Goal: Transaction & Acquisition: Book appointment/travel/reservation

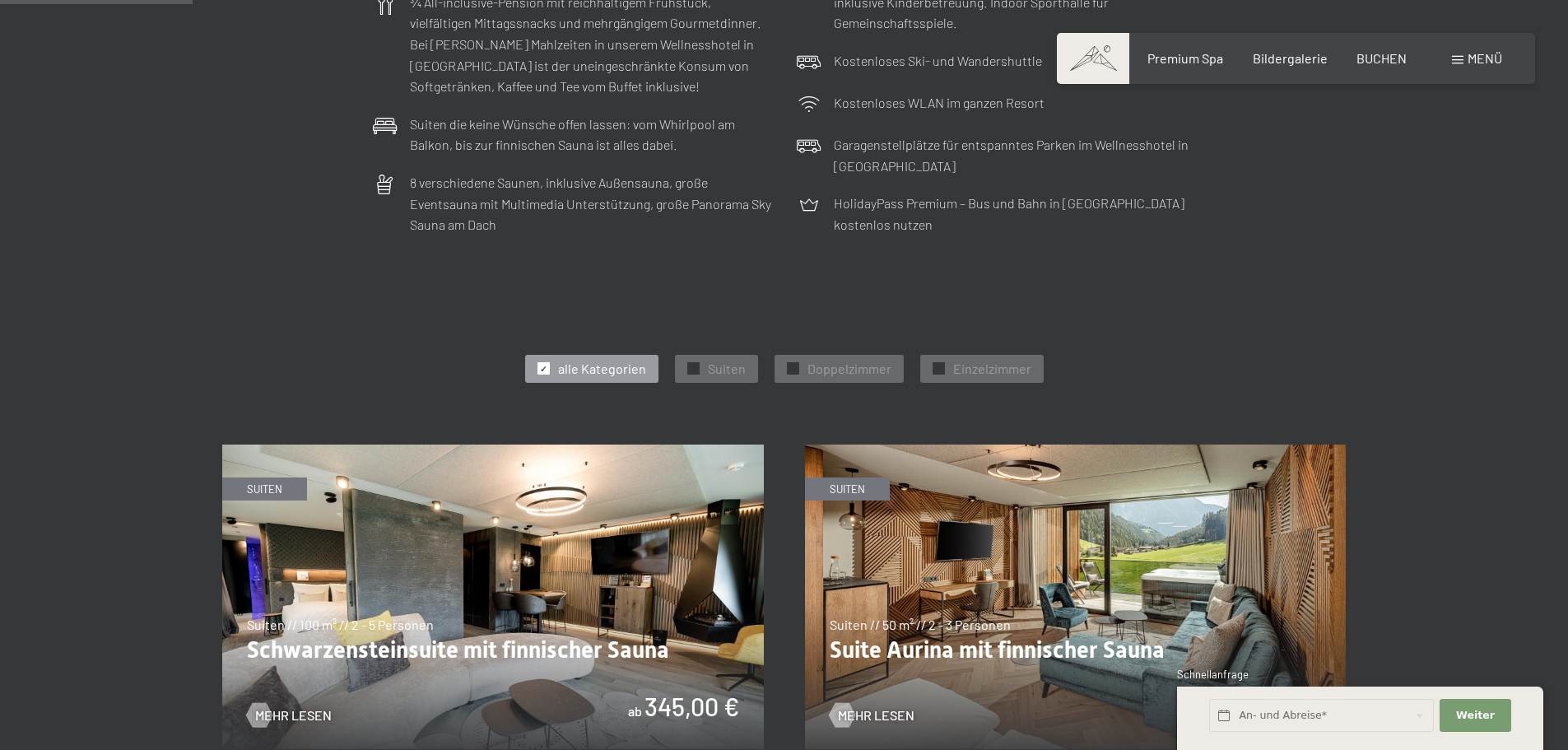
scroll to position [742, 0]
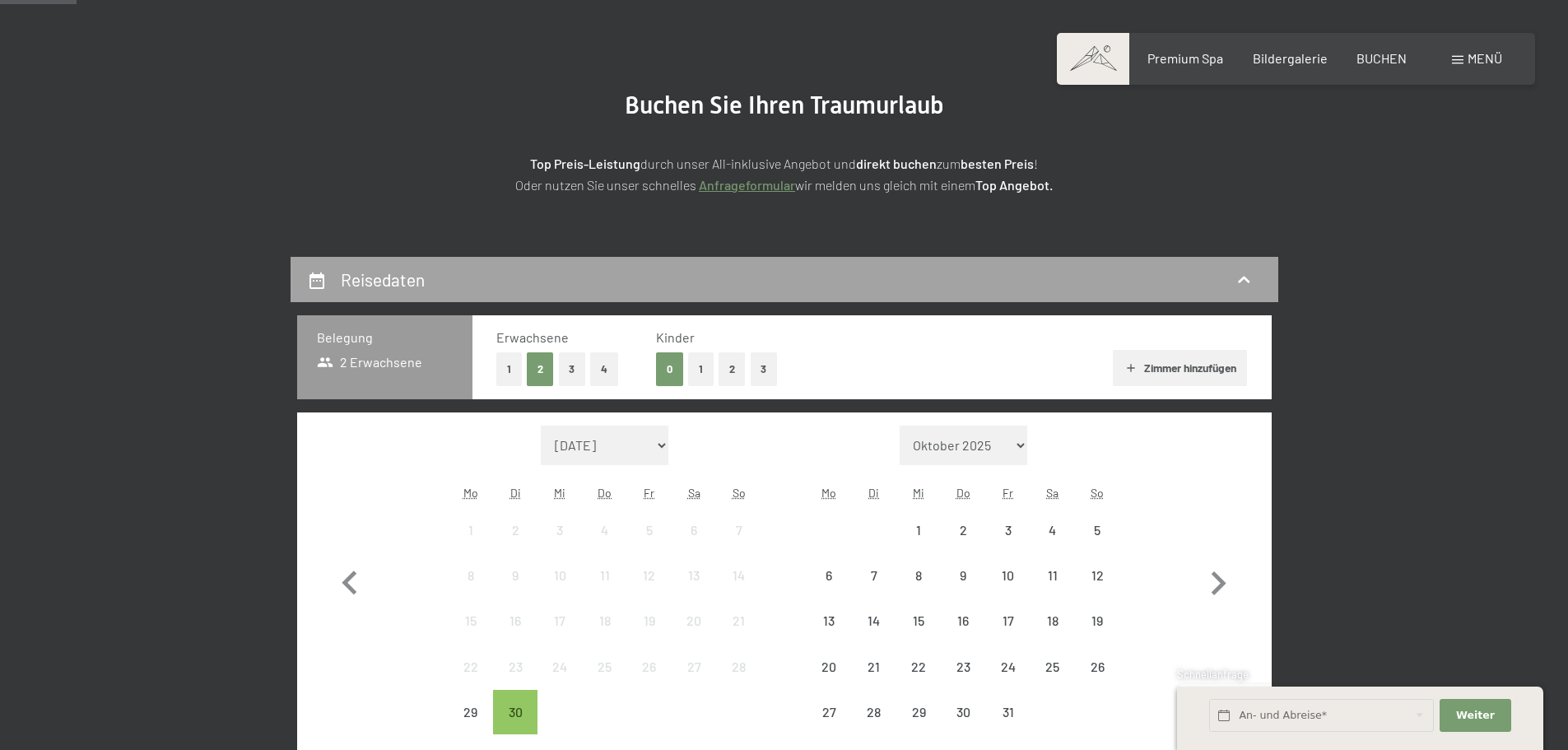
scroll to position [165, 0]
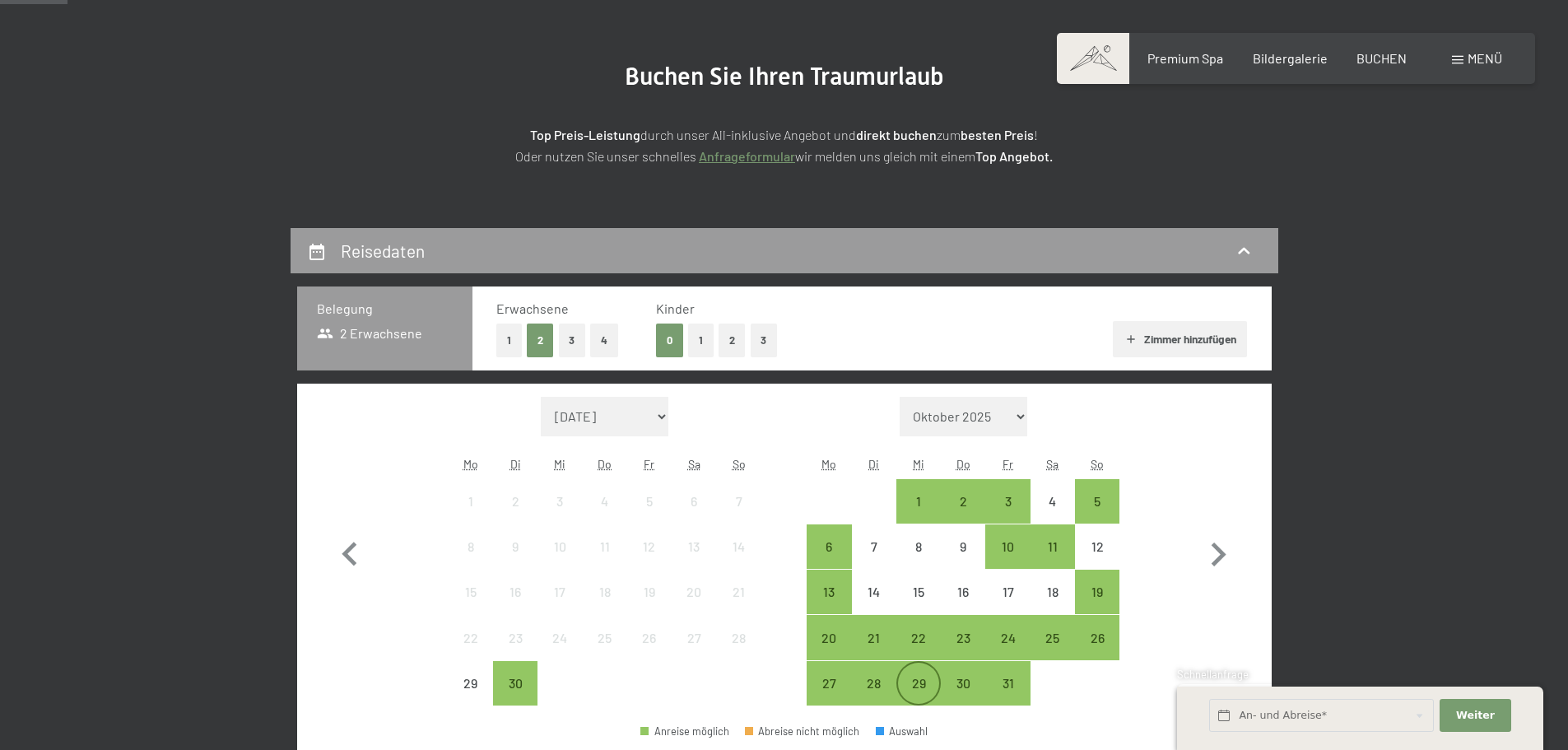
click at [923, 700] on div "29" at bounding box center [918, 698] width 41 height 41
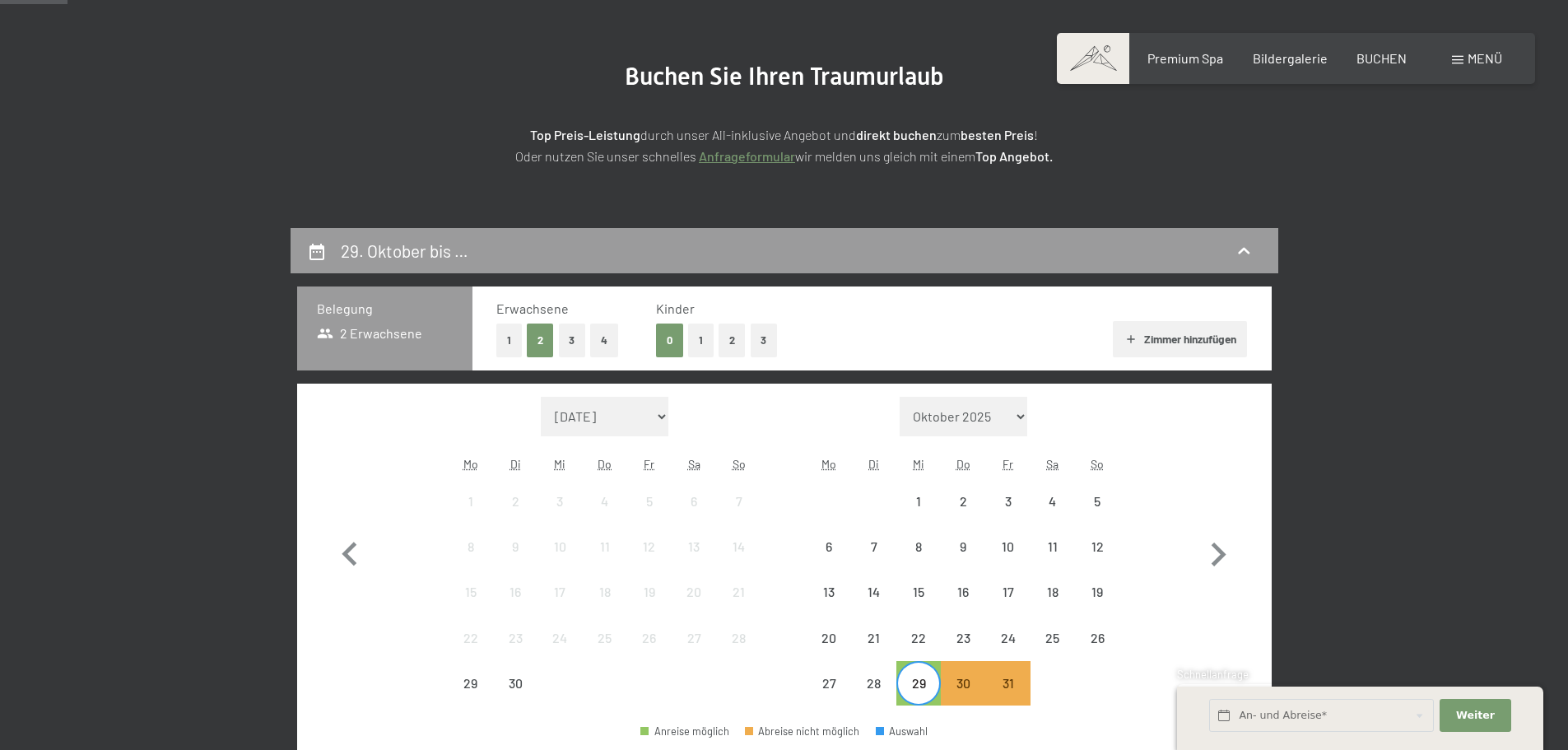
click at [928, 692] on div "29" at bounding box center [918, 698] width 41 height 41
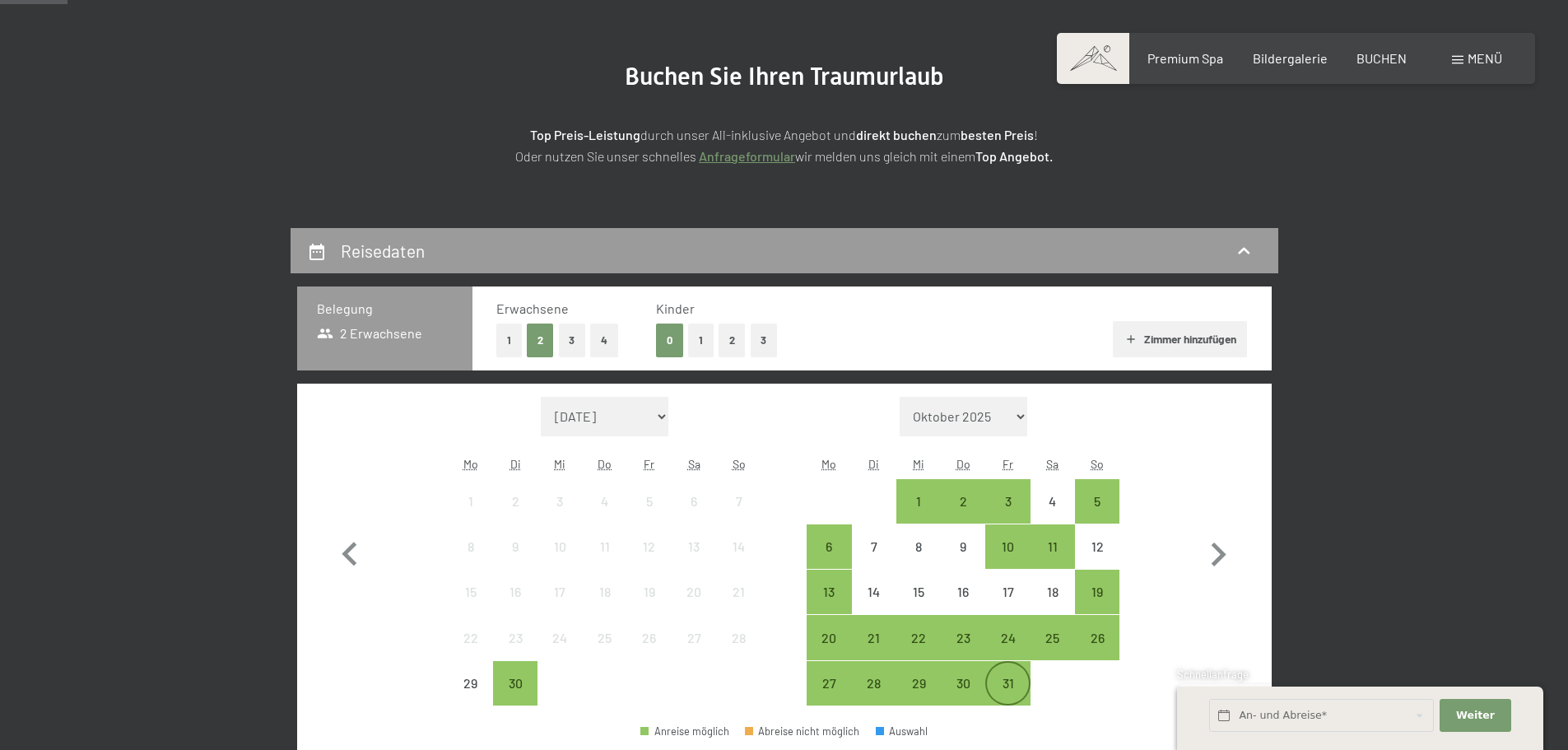
click at [1025, 692] on div "31" at bounding box center [1008, 698] width 41 height 41
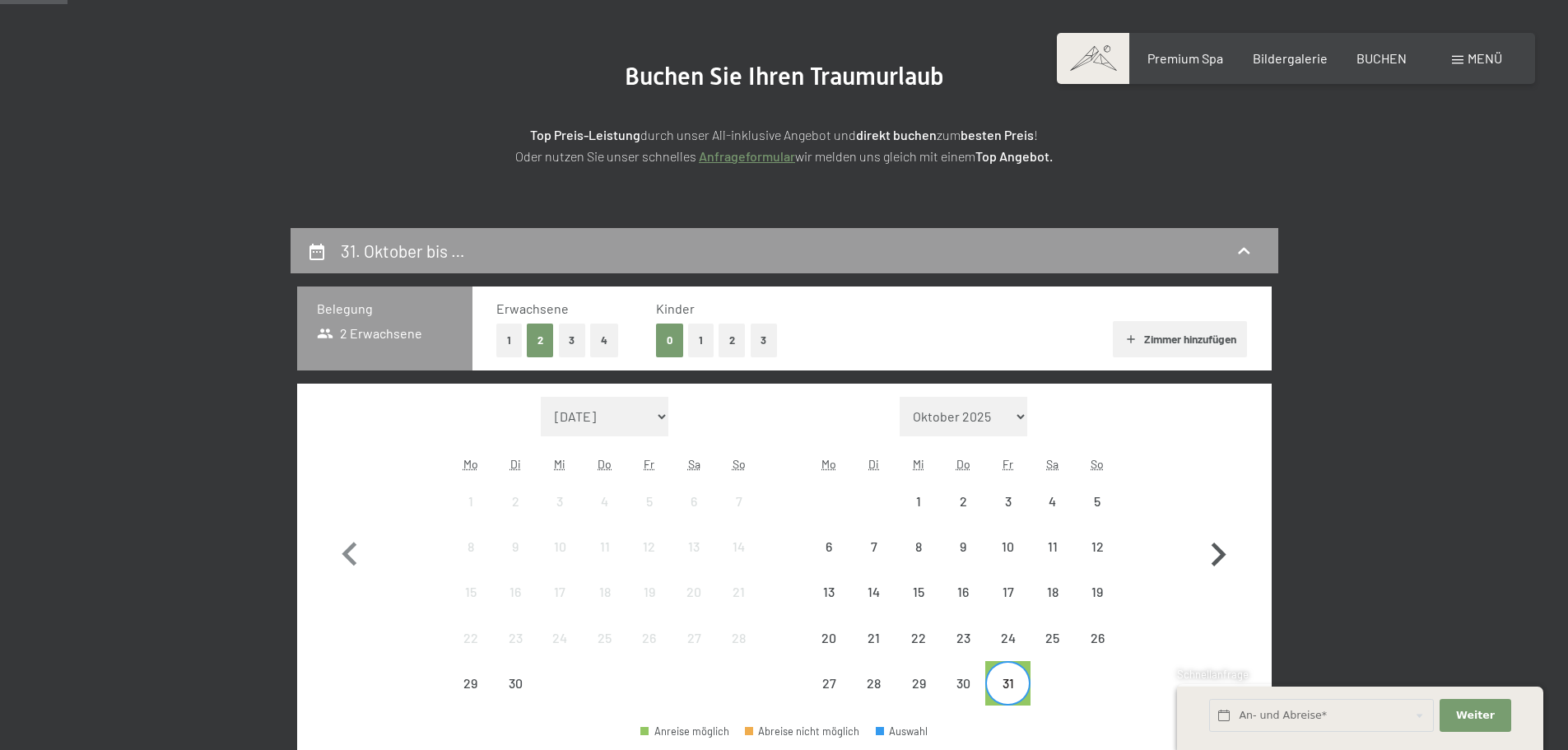
click at [1217, 561] on icon "button" at bounding box center [1219, 555] width 15 height 24
select select "2025-10-01"
select select "2025-11-01"
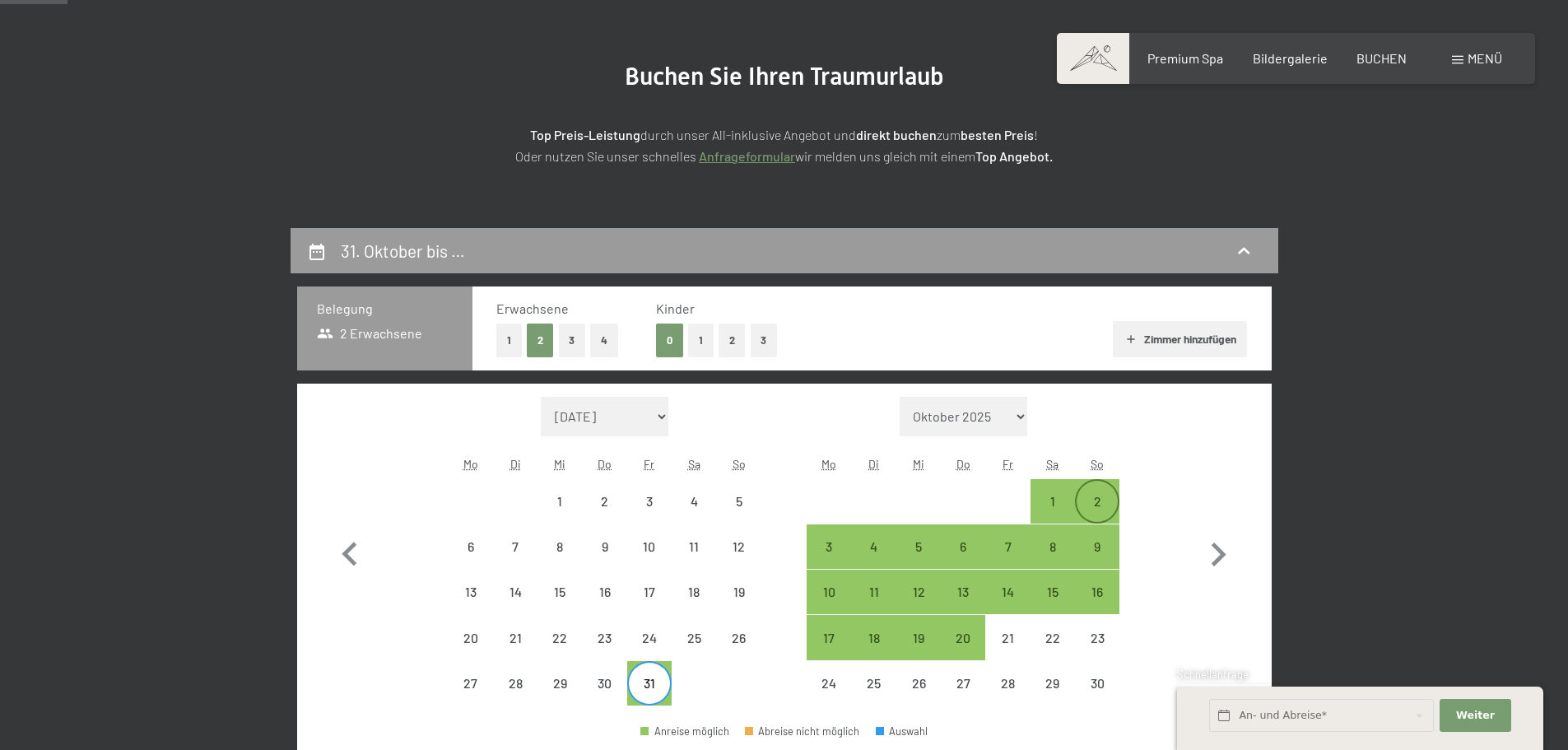
click at [1103, 504] on div "2" at bounding box center [1097, 516] width 41 height 41
select select "2025-10-01"
select select "2025-11-01"
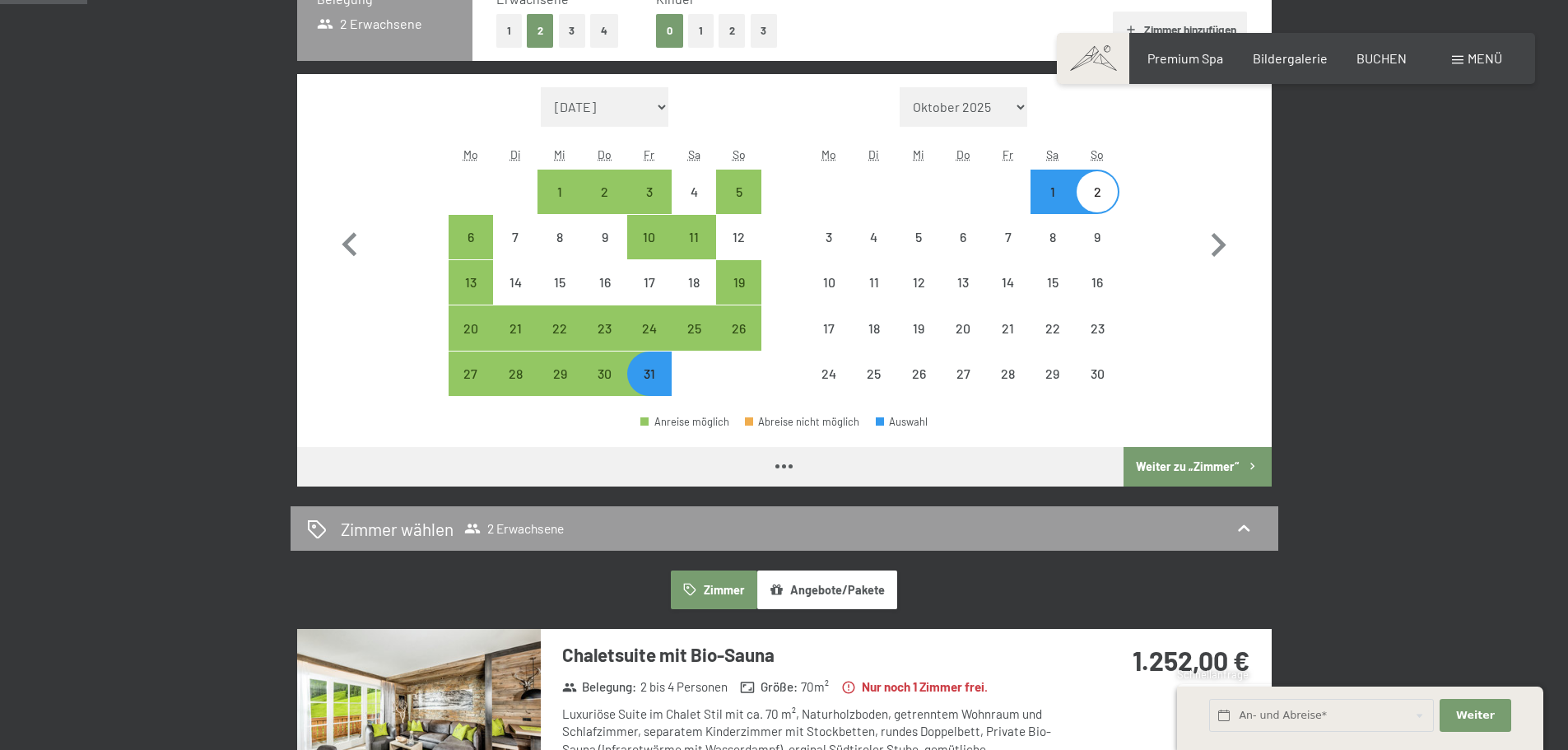
select select "2025-10-01"
select select "2025-11-01"
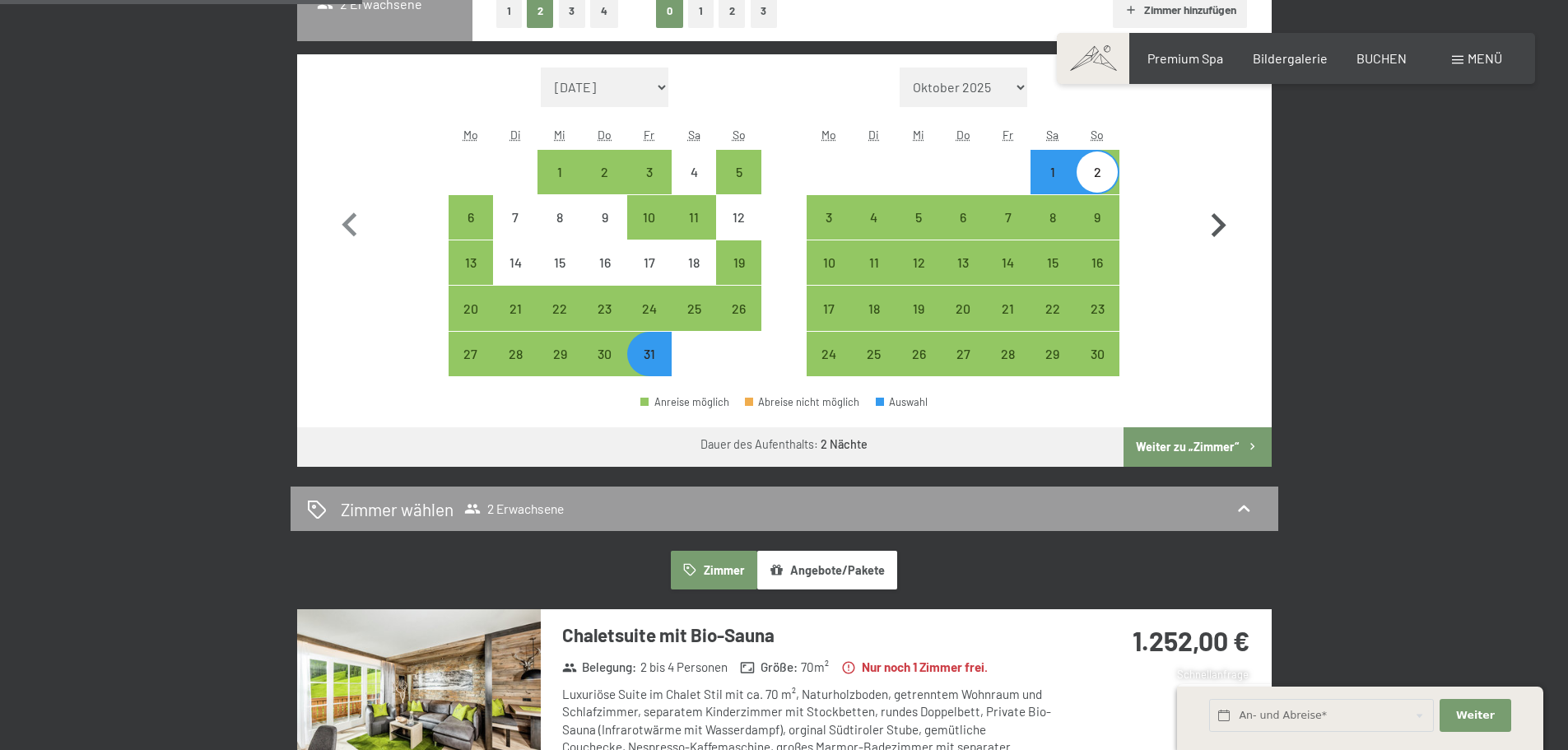
click at [1214, 449] on button "Weiter zu „Zimmer“" at bounding box center [1197, 447] width 147 height 39
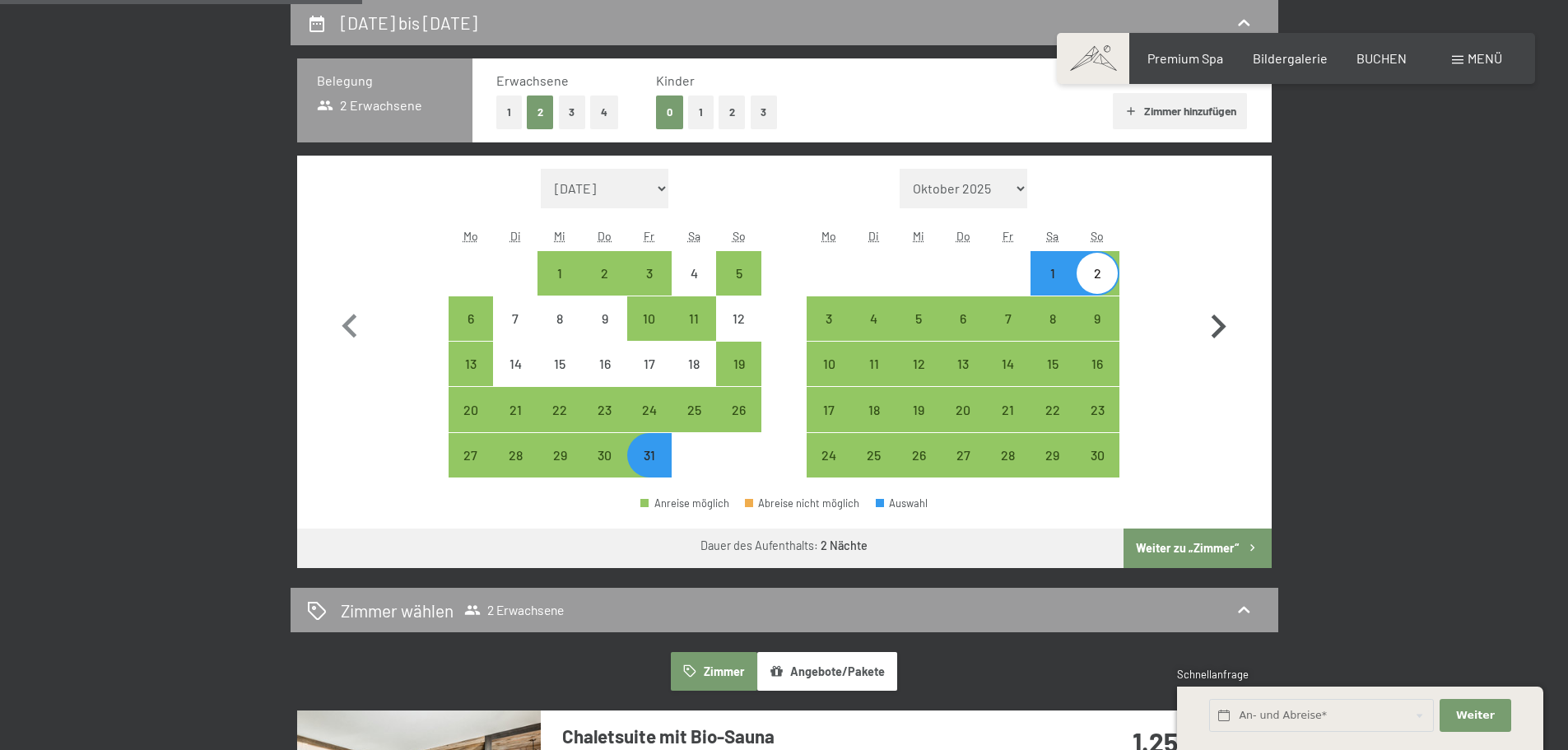
select select "2025-10-01"
select select "2025-11-01"
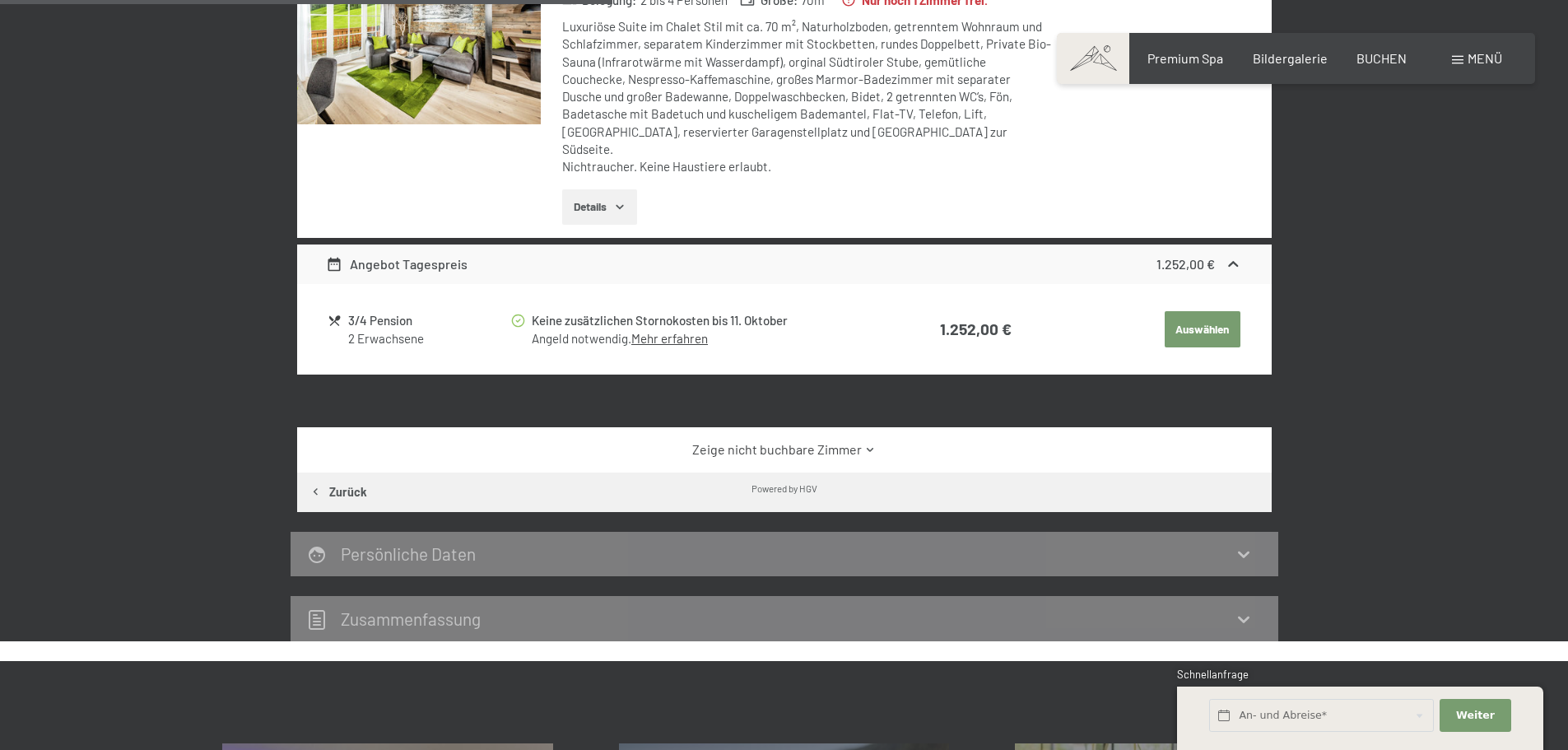
scroll to position [640, 0]
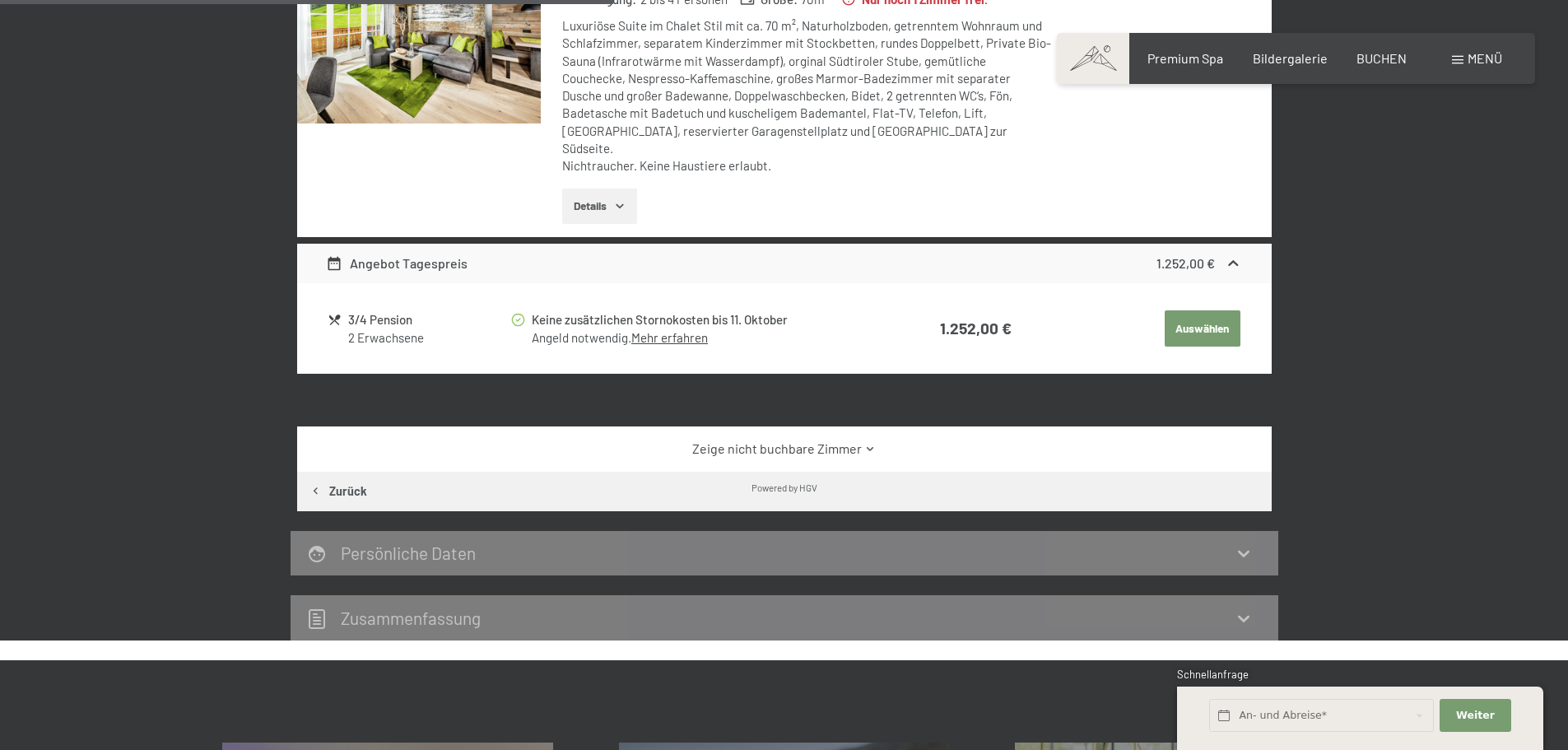
click at [875, 439] on link "Zeige nicht buchbare Zimmer" at bounding box center [784, 448] width 916 height 18
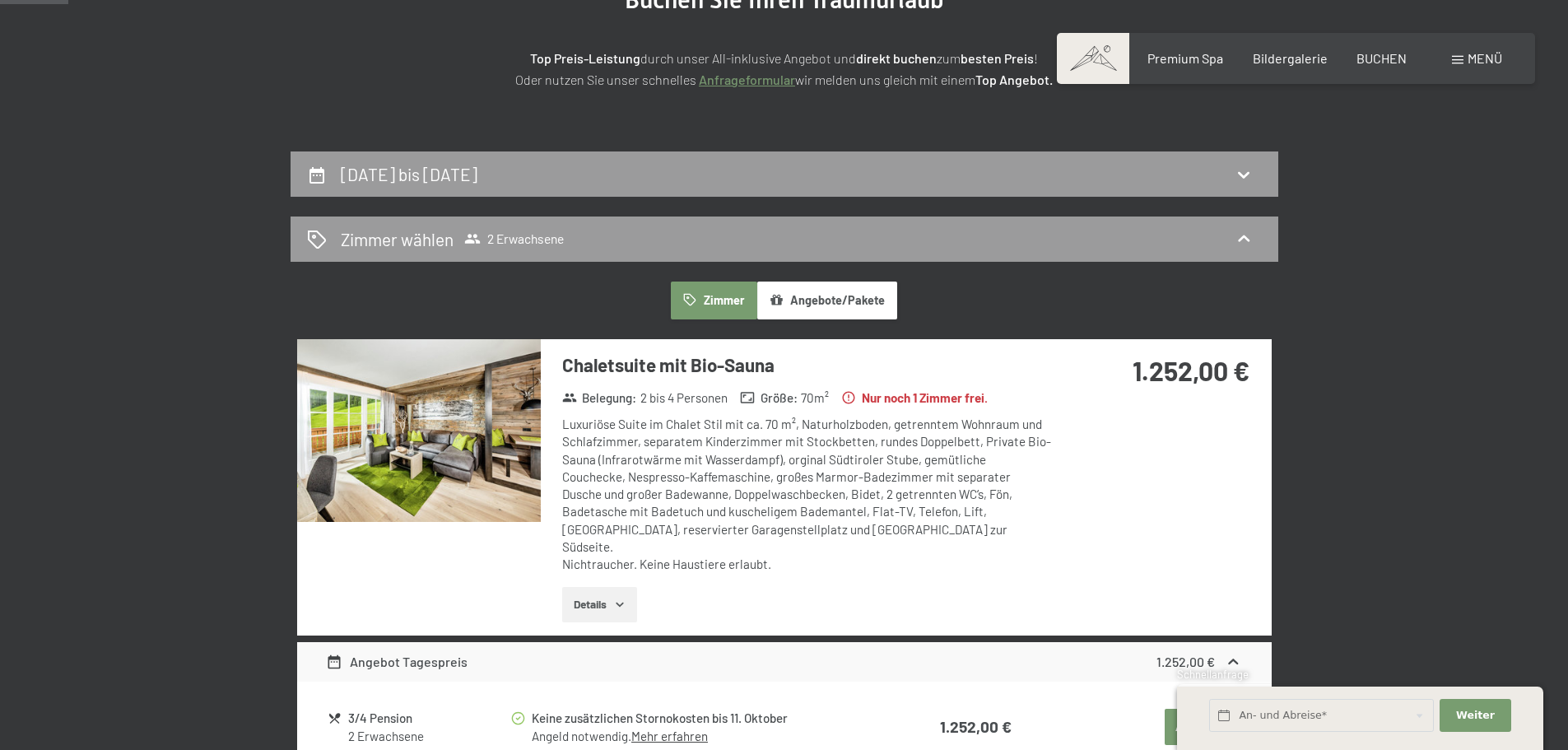
scroll to position [229, 0]
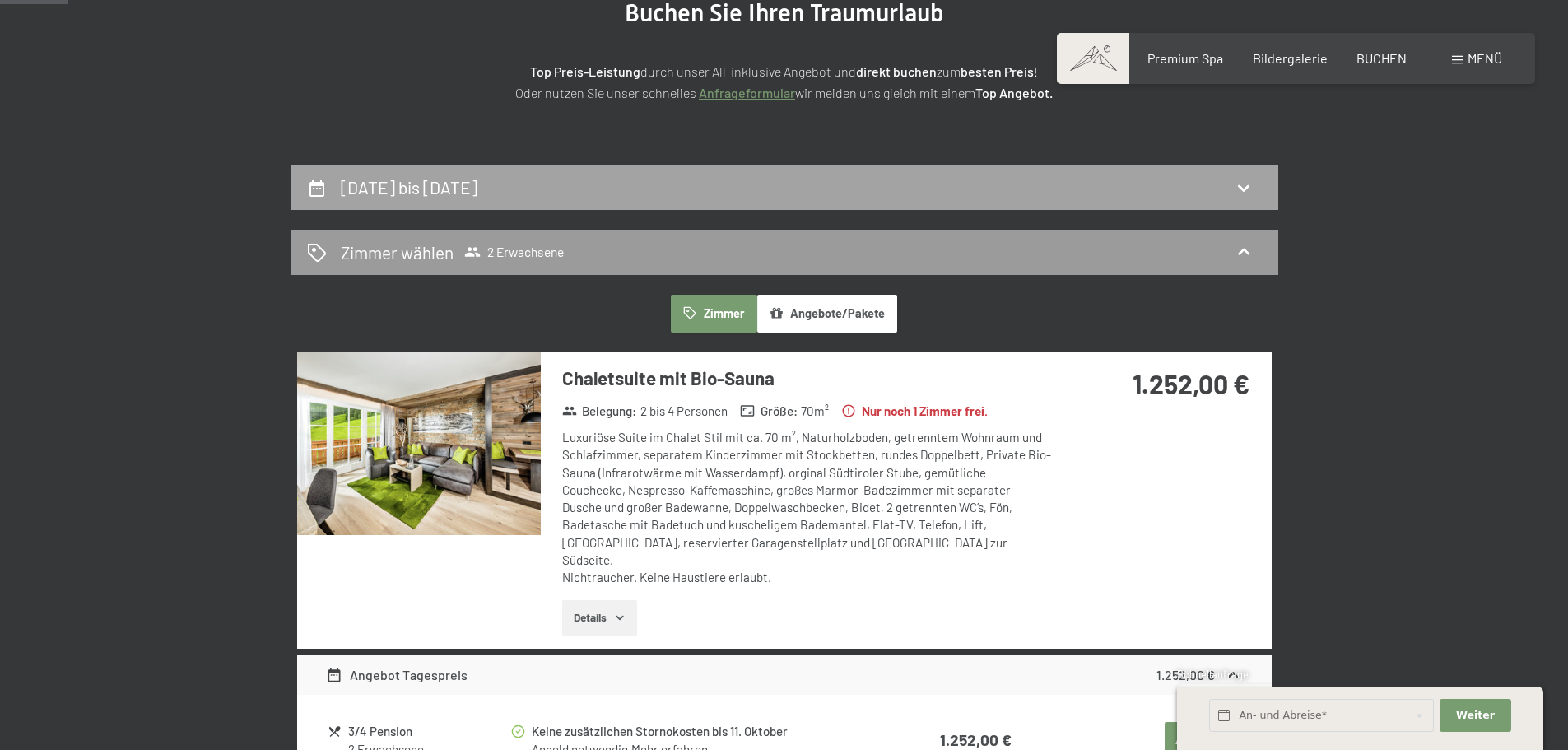
click at [642, 201] on div "31. Oktober bis 2. November 2025" at bounding box center [785, 188] width 988 height 46
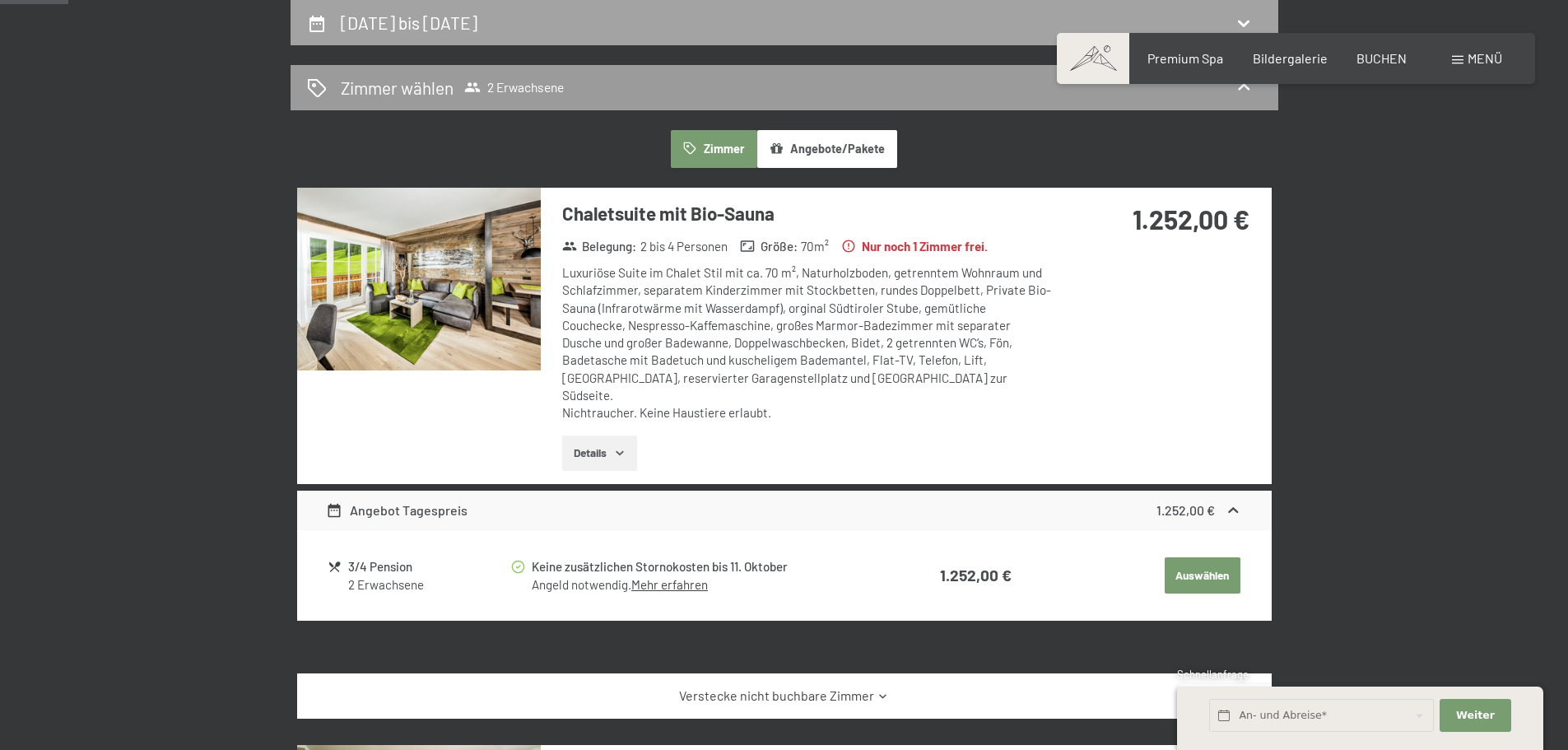
select select "2025-10-01"
select select "2025-11-01"
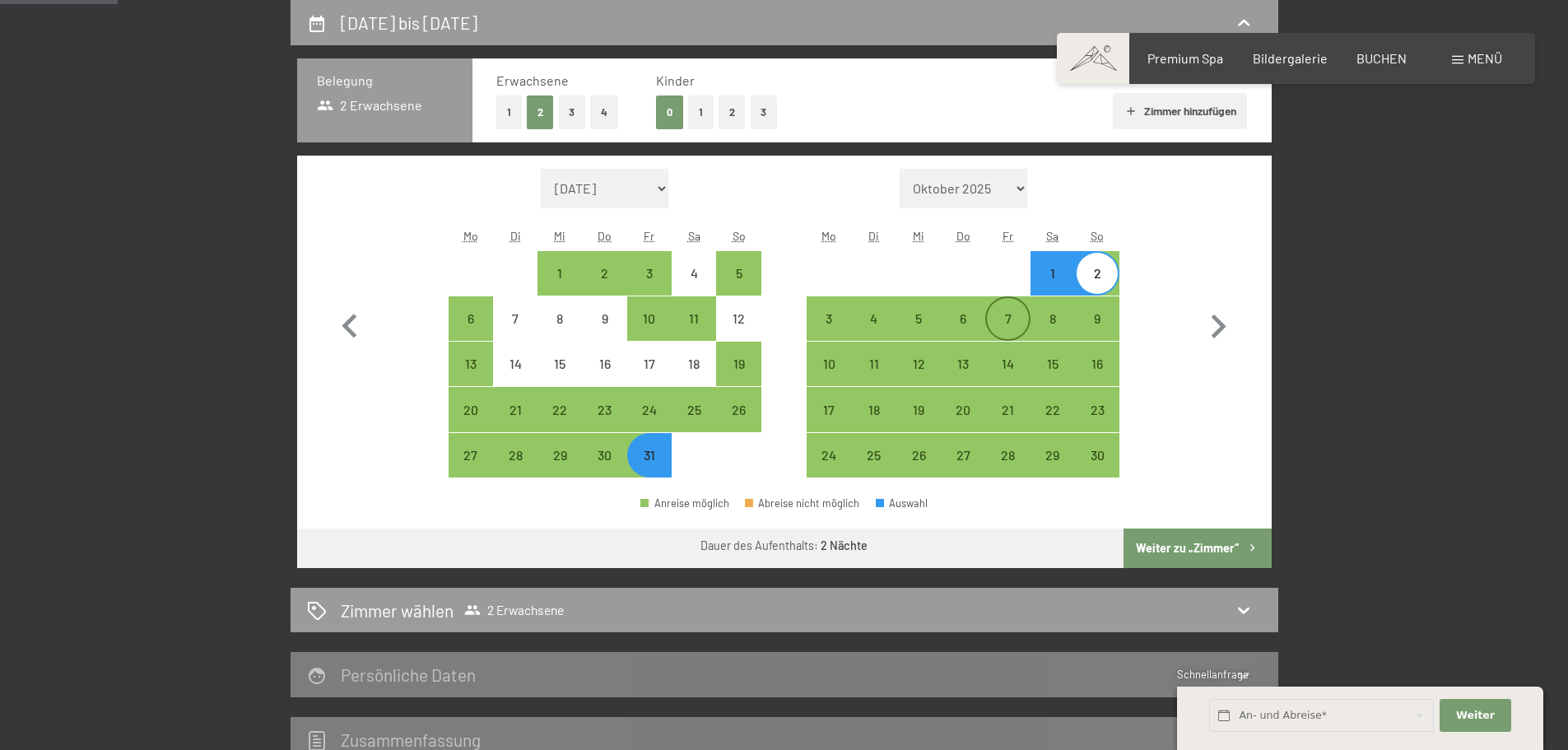
click at [1018, 322] on div "7" at bounding box center [1008, 333] width 41 height 41
select select "2025-10-01"
select select "2025-11-01"
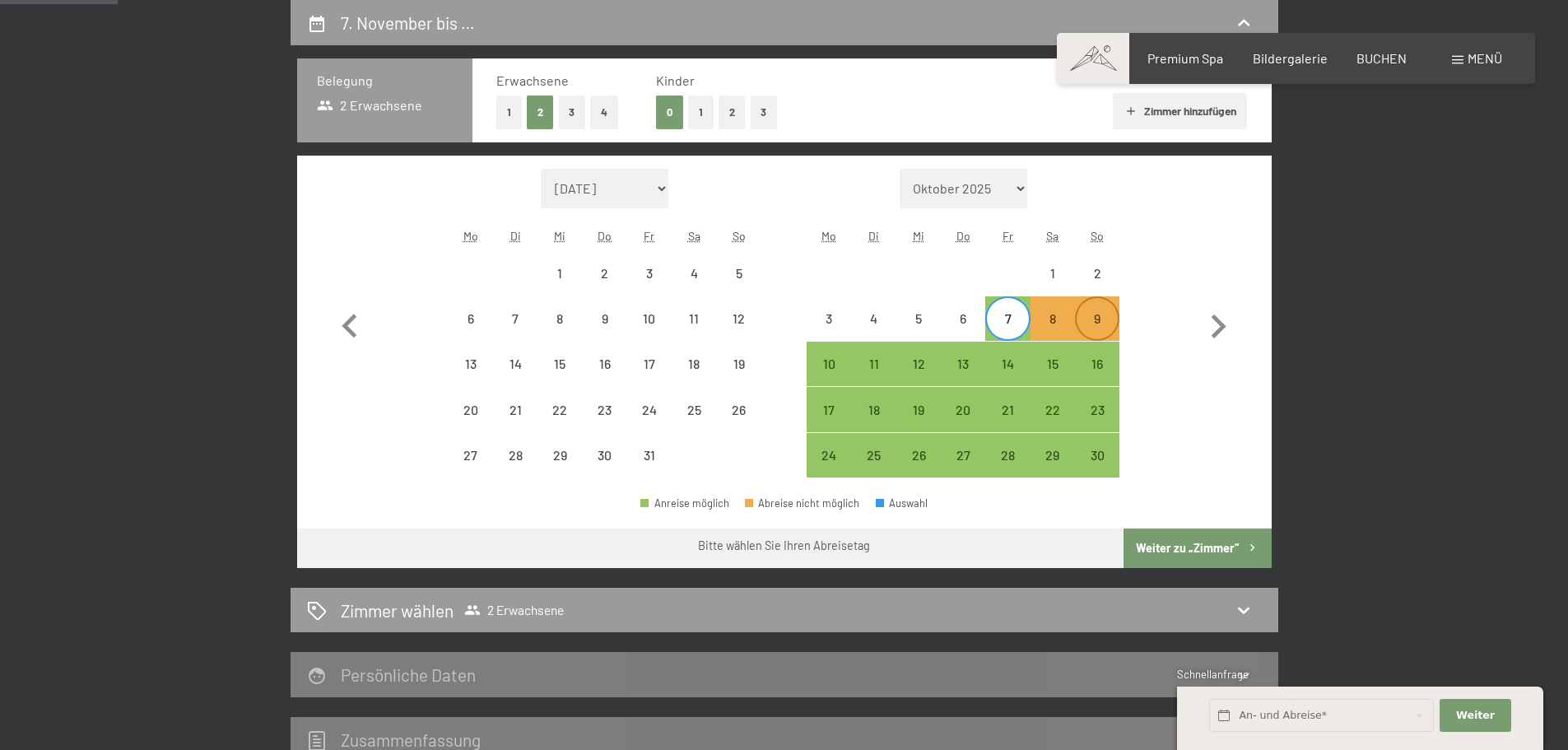
click at [1100, 327] on div "9" at bounding box center [1097, 333] width 41 height 41
select select "2025-10-01"
select select "2025-11-01"
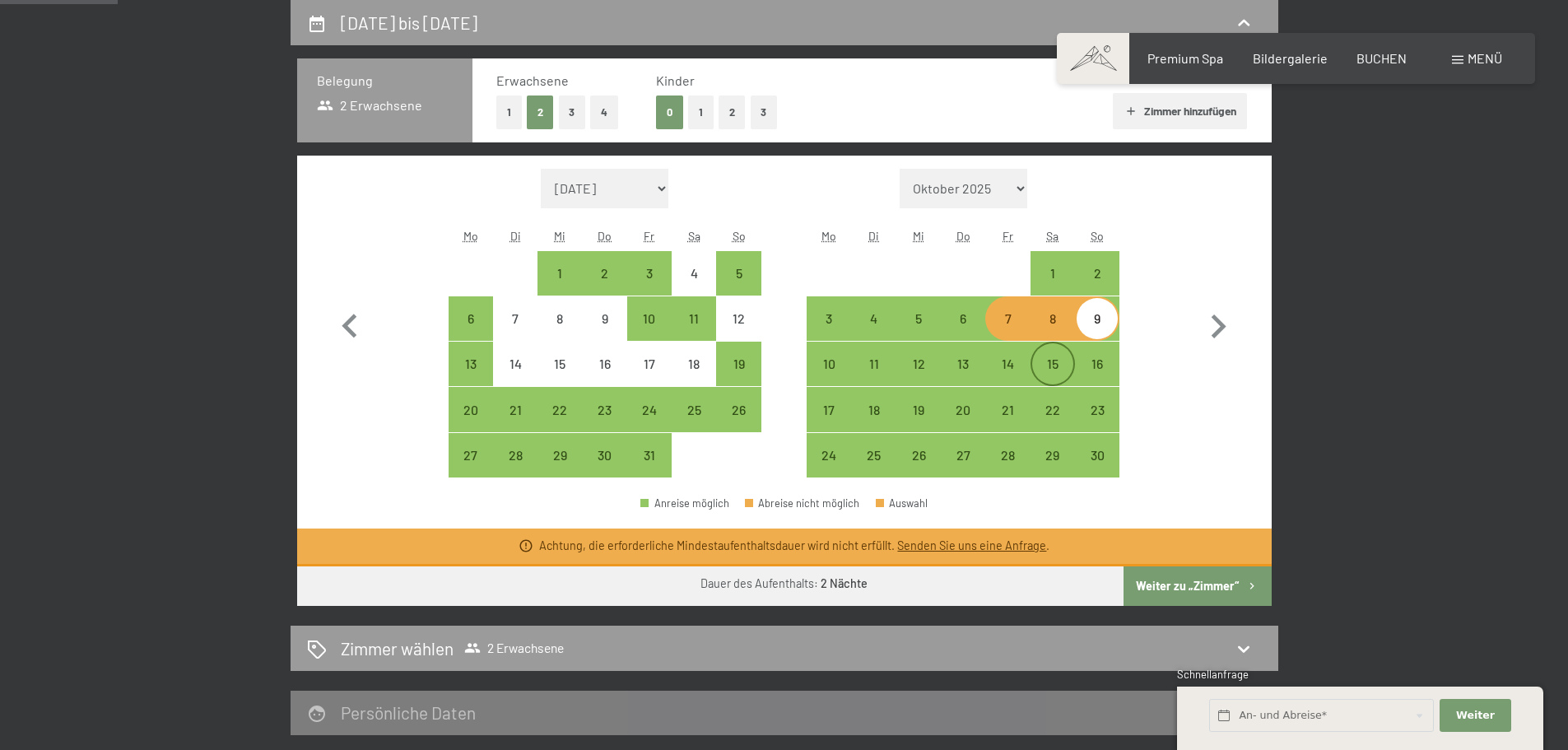
click at [1018, 360] on div "14" at bounding box center [1008, 378] width 41 height 41
select select "2025-10-01"
select select "2025-11-01"
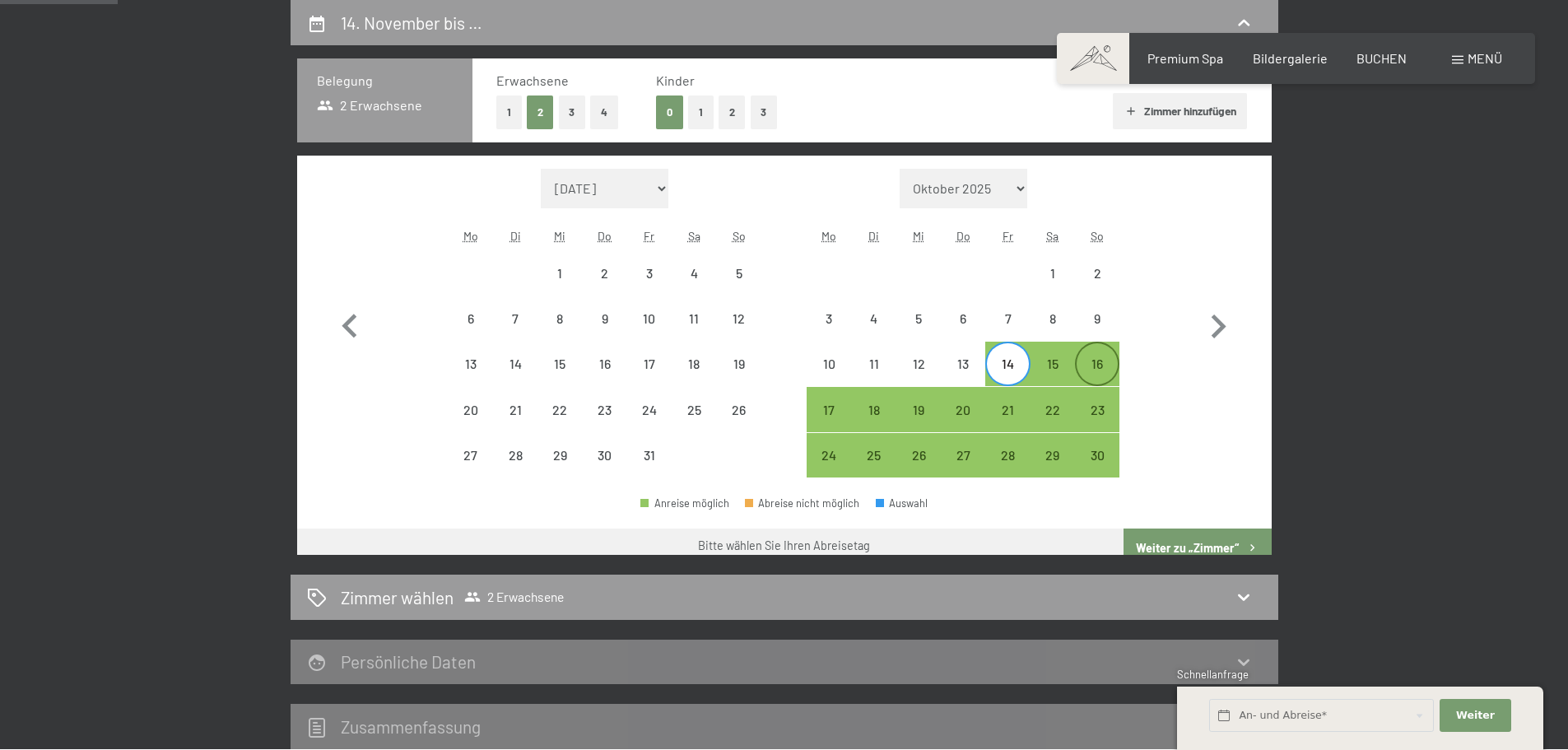
click at [1103, 363] on div "16" at bounding box center [1097, 378] width 41 height 41
select select "2025-10-01"
select select "2025-11-01"
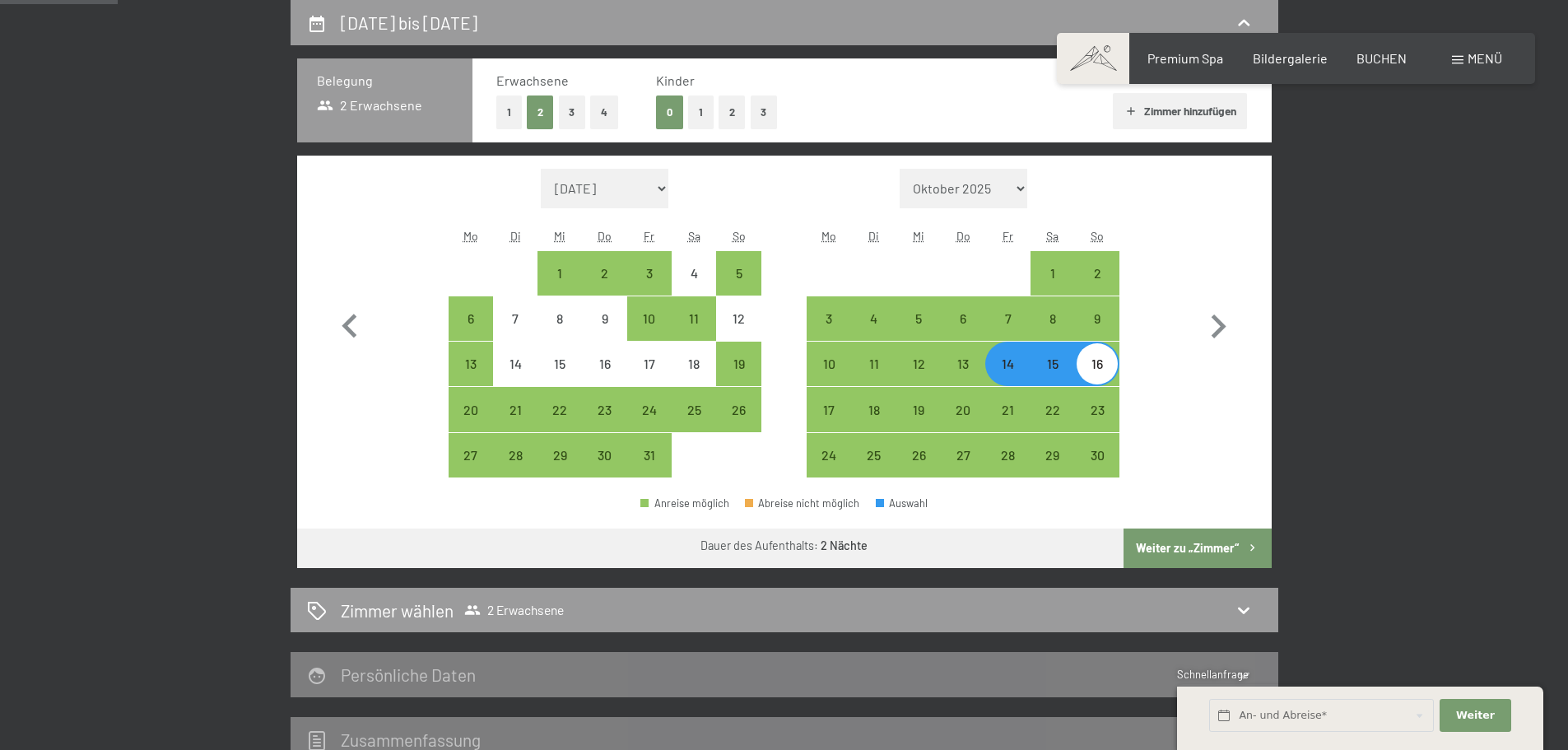
click at [1191, 535] on button "Weiter zu „Zimmer“" at bounding box center [1197, 549] width 147 height 39
select select "2025-10-01"
select select "2025-11-01"
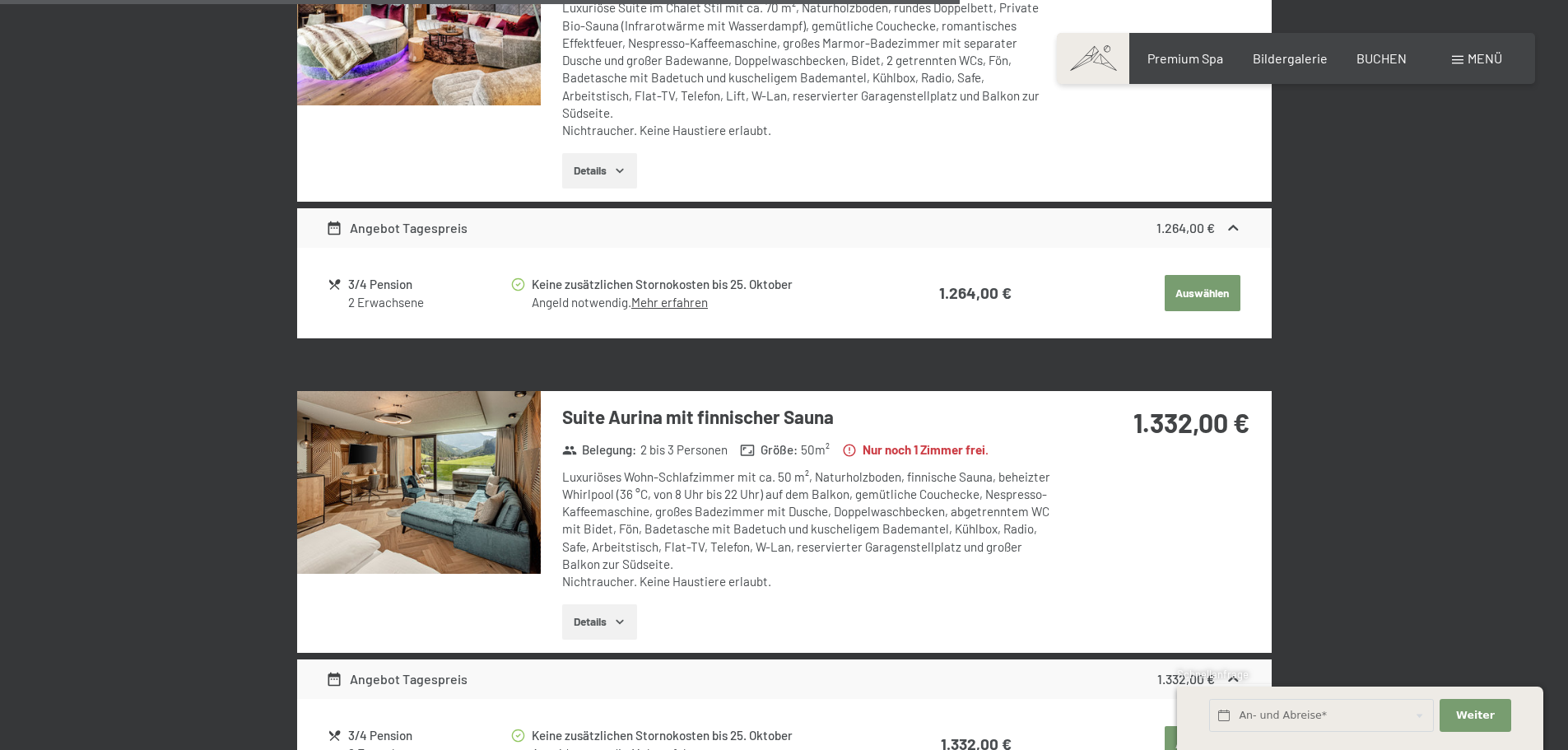
scroll to position [2946, 0]
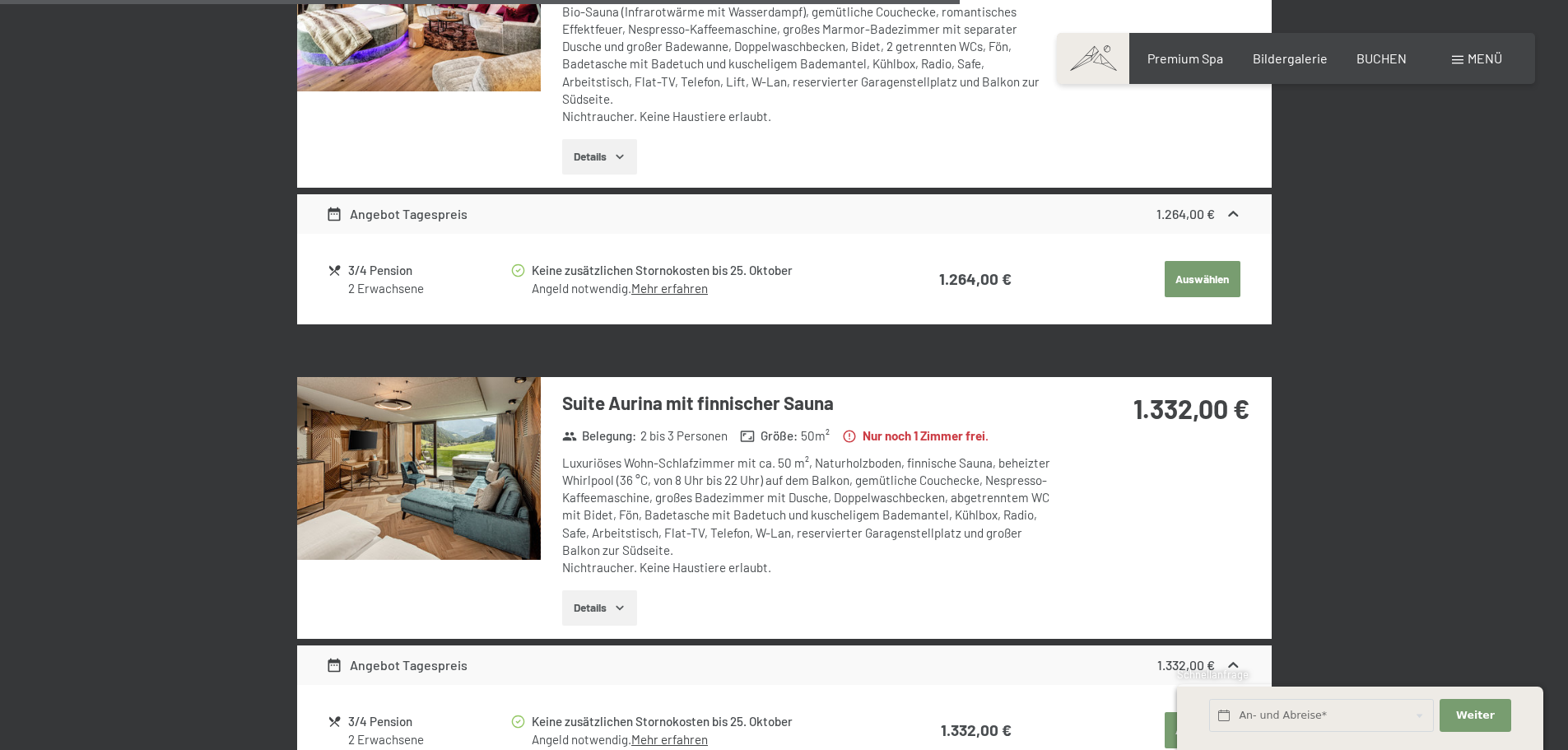
click at [524, 489] on img at bounding box center [419, 468] width 243 height 183
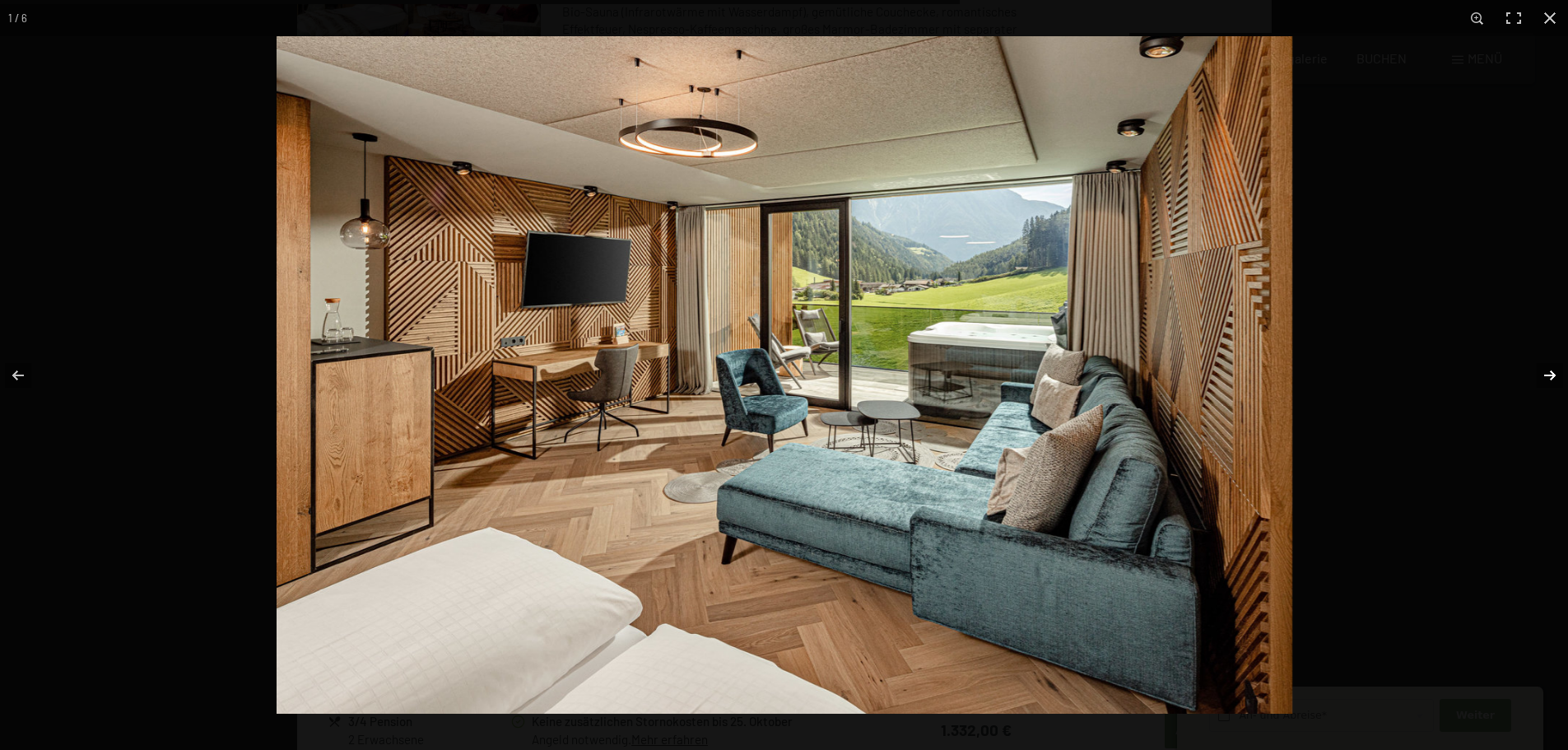
click at [1543, 368] on button "button" at bounding box center [1539, 375] width 58 height 82
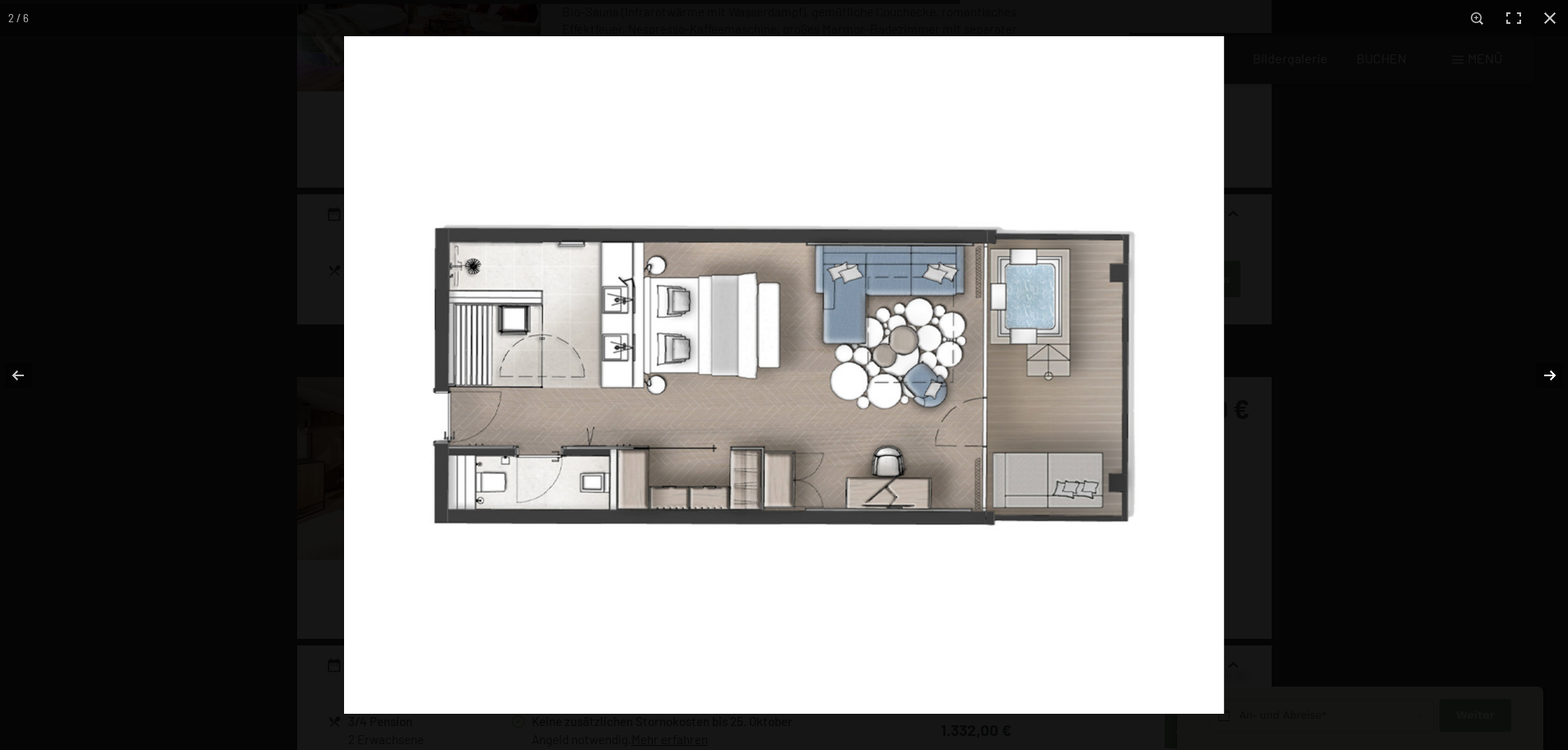
click at [1543, 368] on button "button" at bounding box center [1539, 375] width 58 height 82
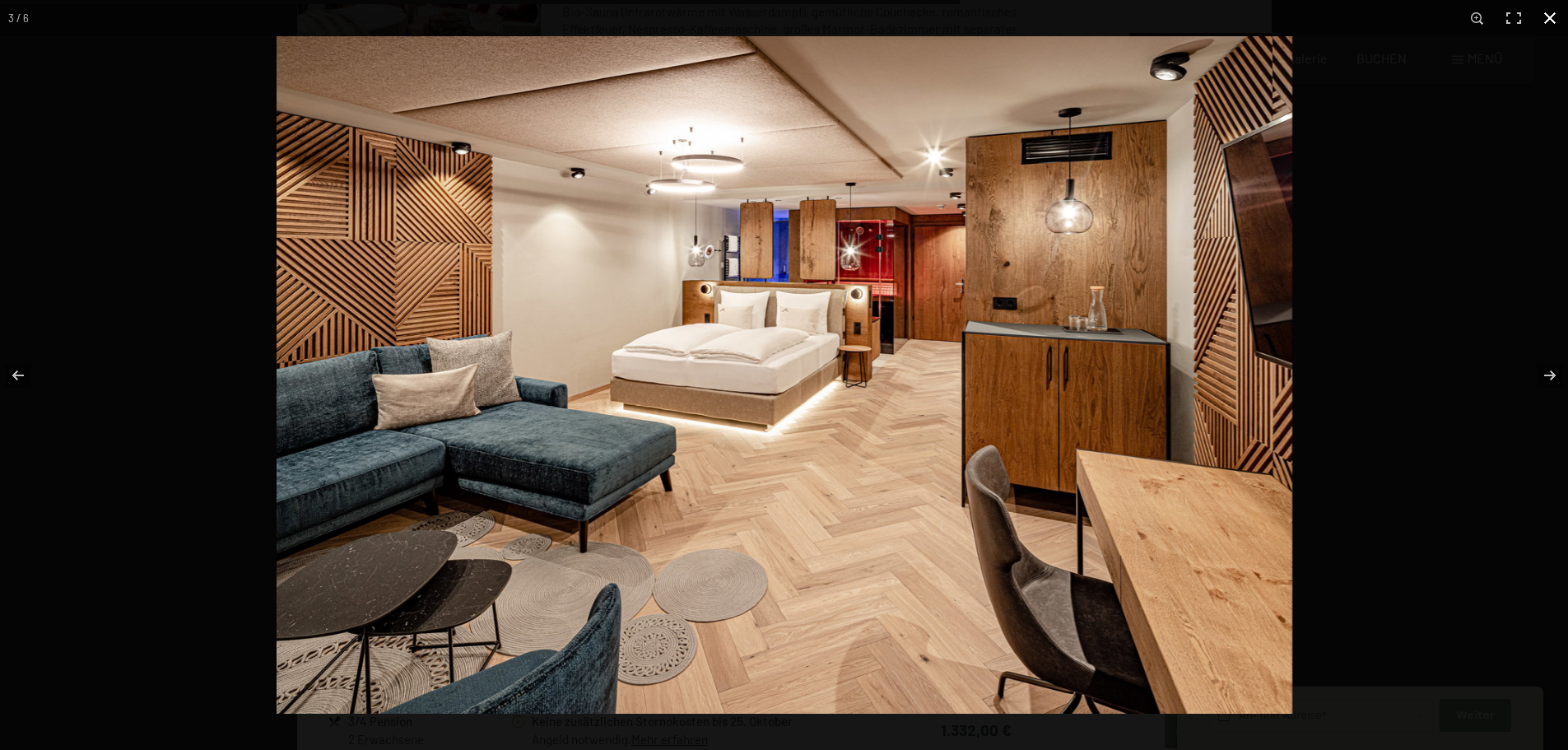
click at [1547, 21] on button "button" at bounding box center [1549, 18] width 36 height 36
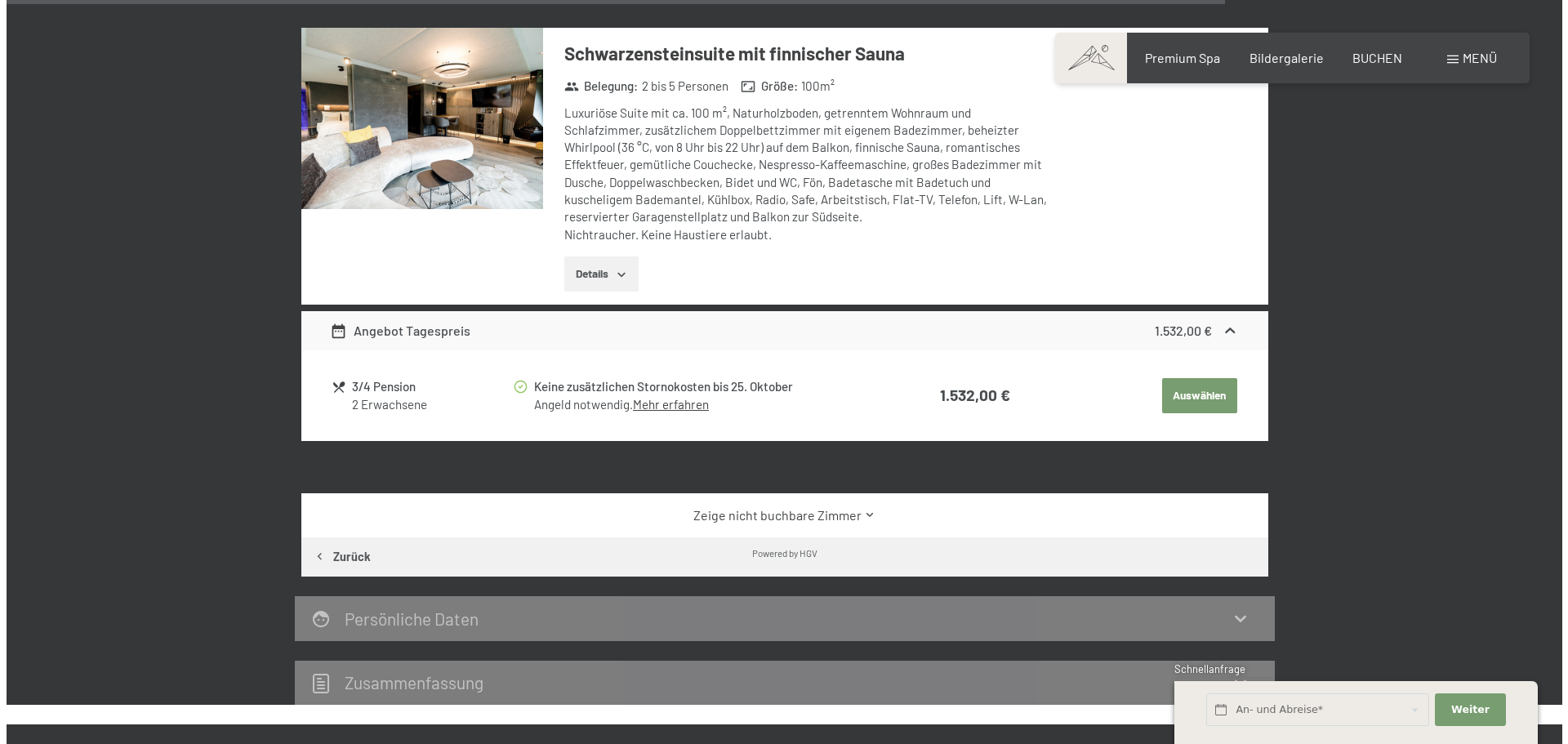
scroll to position [3739, 0]
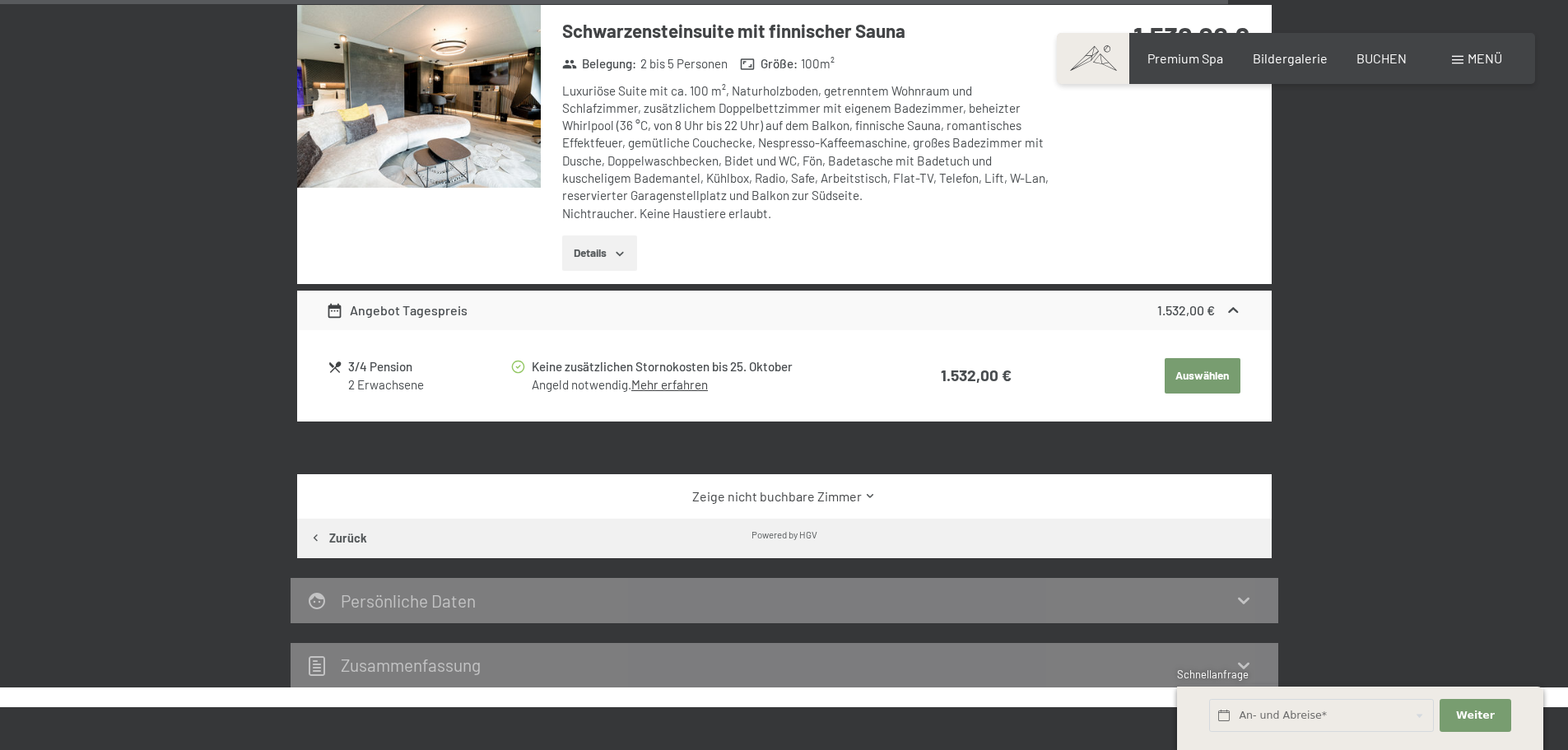
drag, startPoint x: 1569, startPoint y: 525, endPoint x: 1531, endPoint y: 83, distance: 443.6
click at [1480, 67] on div "Buchen Anfragen Premium Spa Bildergalerie BUCHEN Menü DE IT EN Gutschein Bilder…" at bounding box center [1296, 58] width 412 height 18
click at [1464, 56] on div "Menü" at bounding box center [1478, 58] width 50 height 18
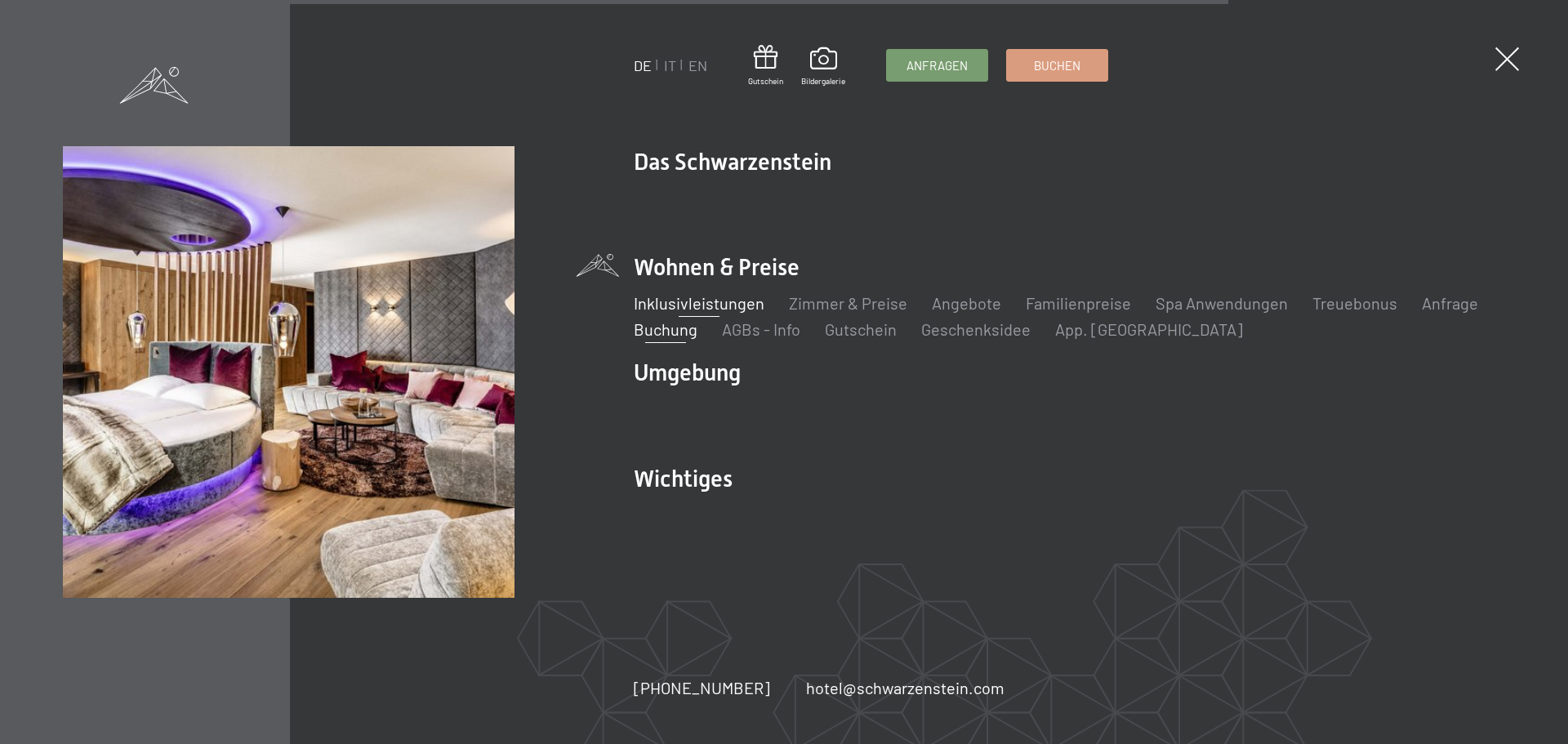
click at [740, 303] on link "Inklusivleistungen" at bounding box center [698, 303] width 130 height 19
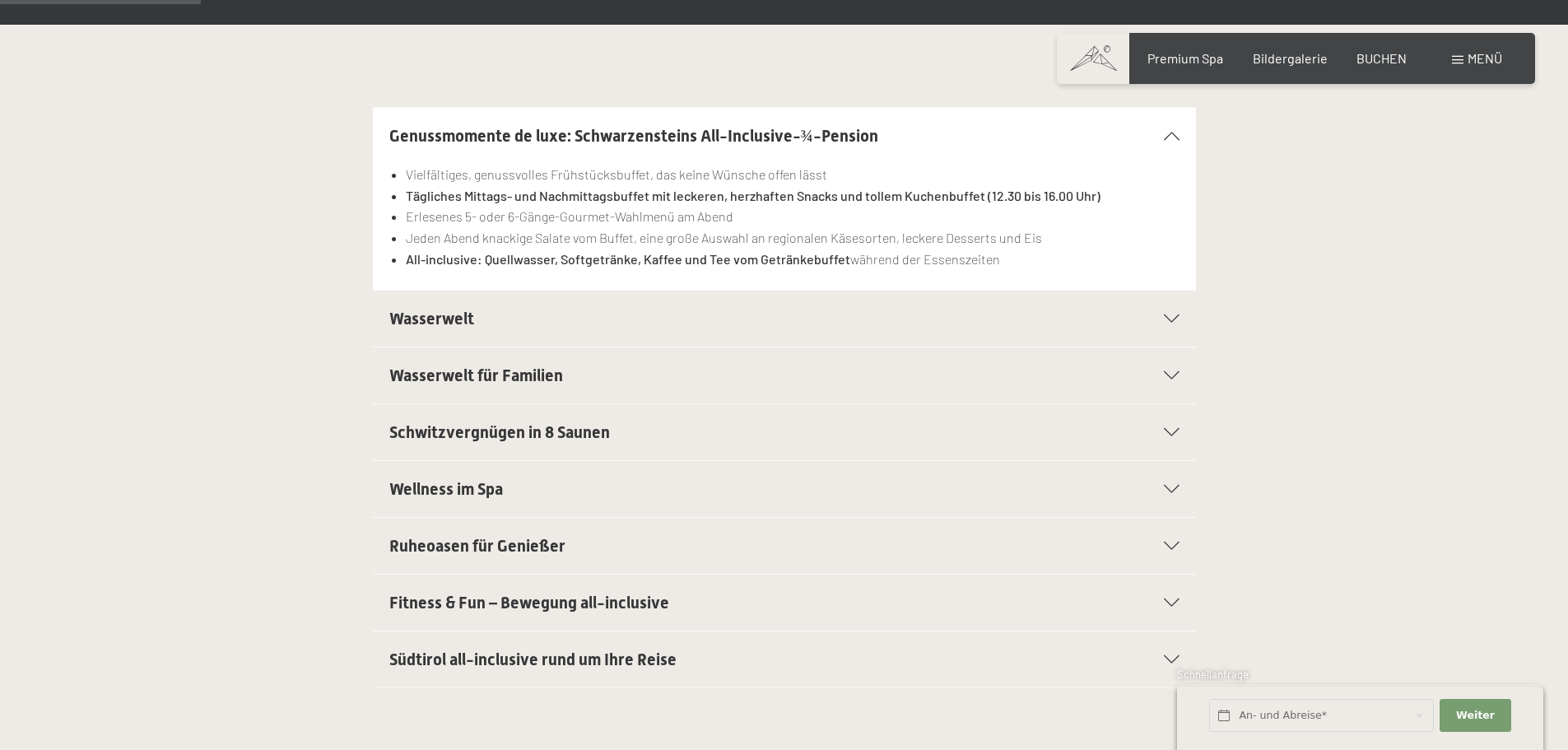
scroll to position [411, 0]
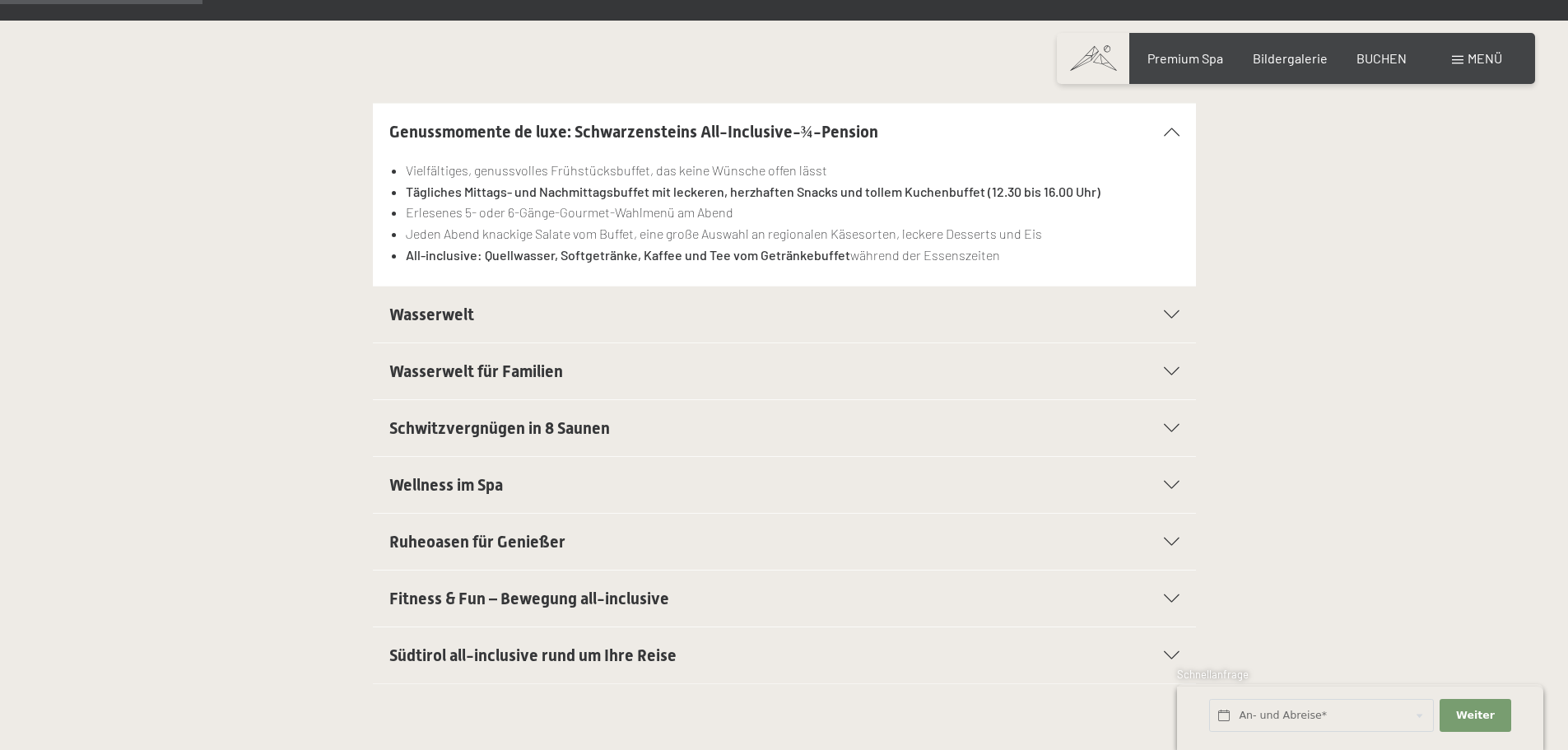
click at [783, 425] on h2 "Schwitzvergnügen in 8 Saunen" at bounding box center [745, 428] width 711 height 23
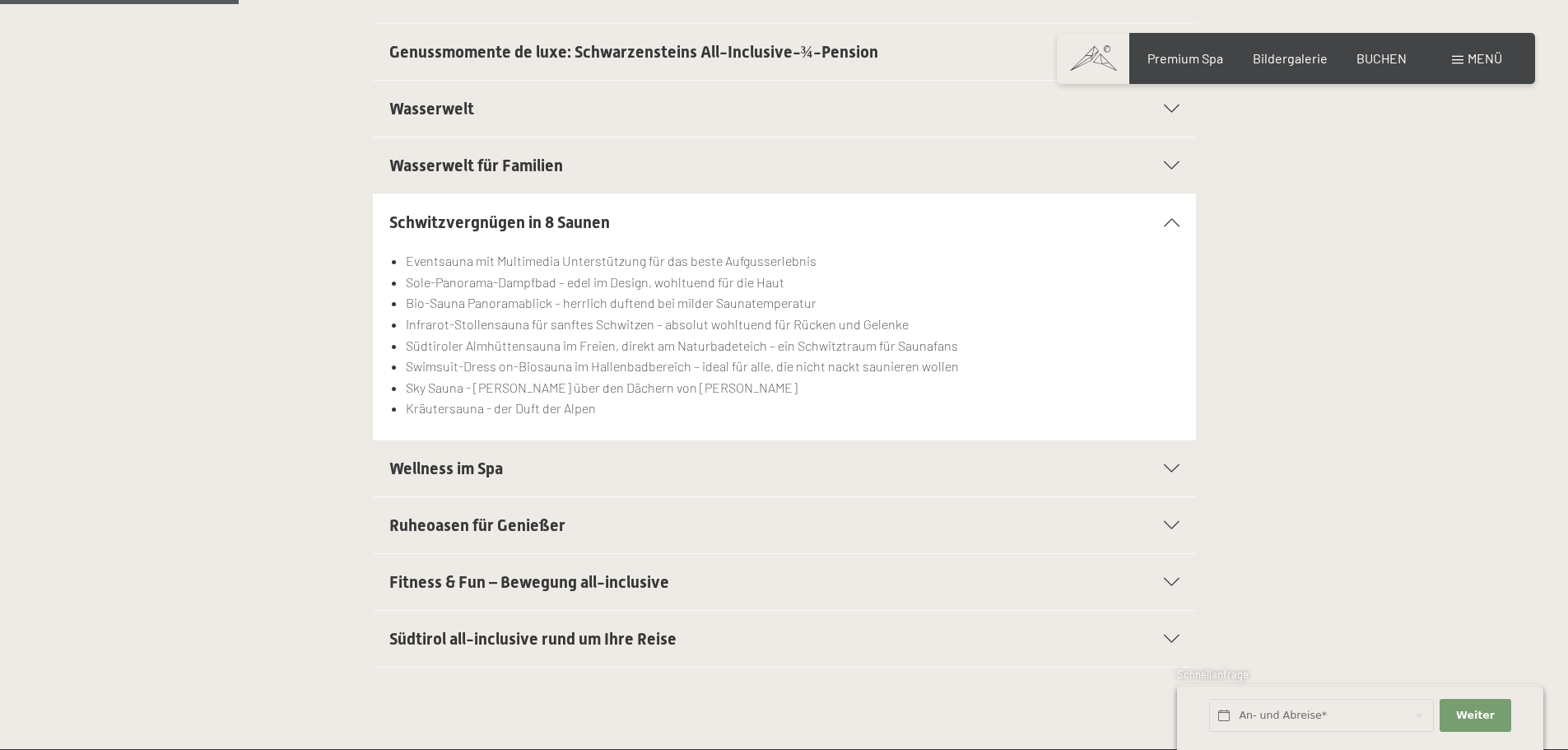
scroll to position [494, 0]
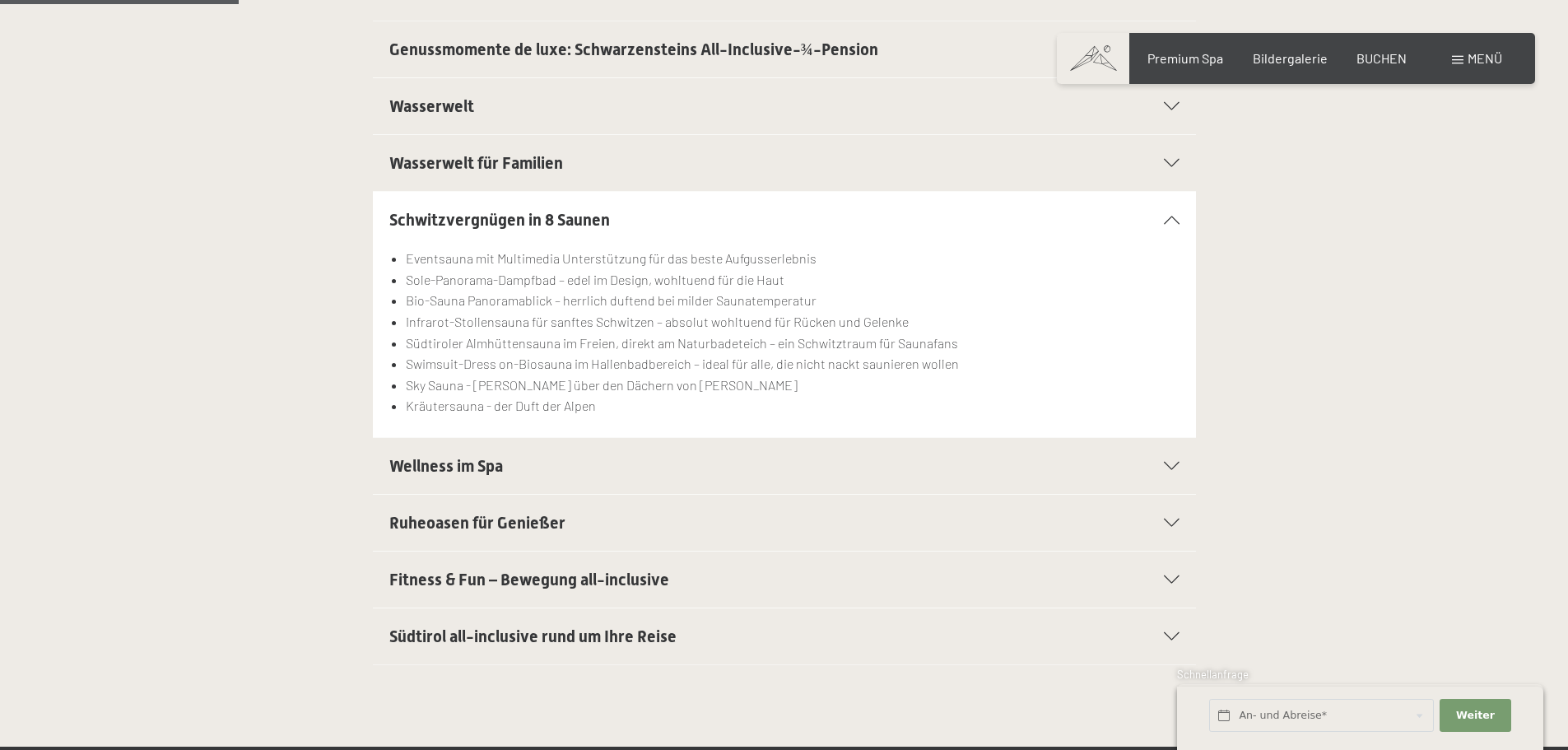
click at [594, 467] on h2 "Wellness im Spa" at bounding box center [745, 465] width 711 height 23
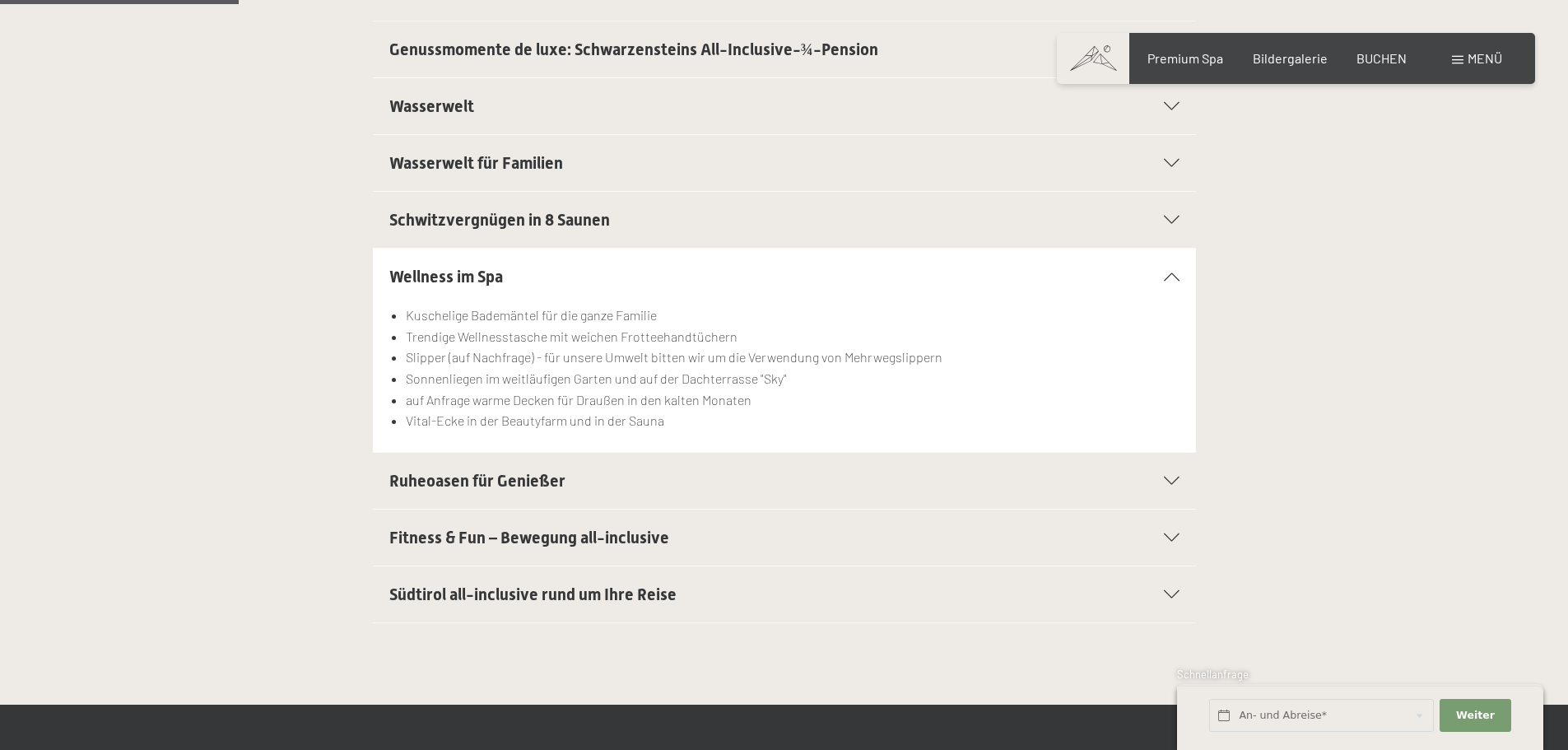
click at [1303, 457] on div "Ruheoasen für Genießer Ruhelounge „[PERSON_NAME]“ mit mystischer Stimmung und l…" at bounding box center [783, 481] width 1123 height 58
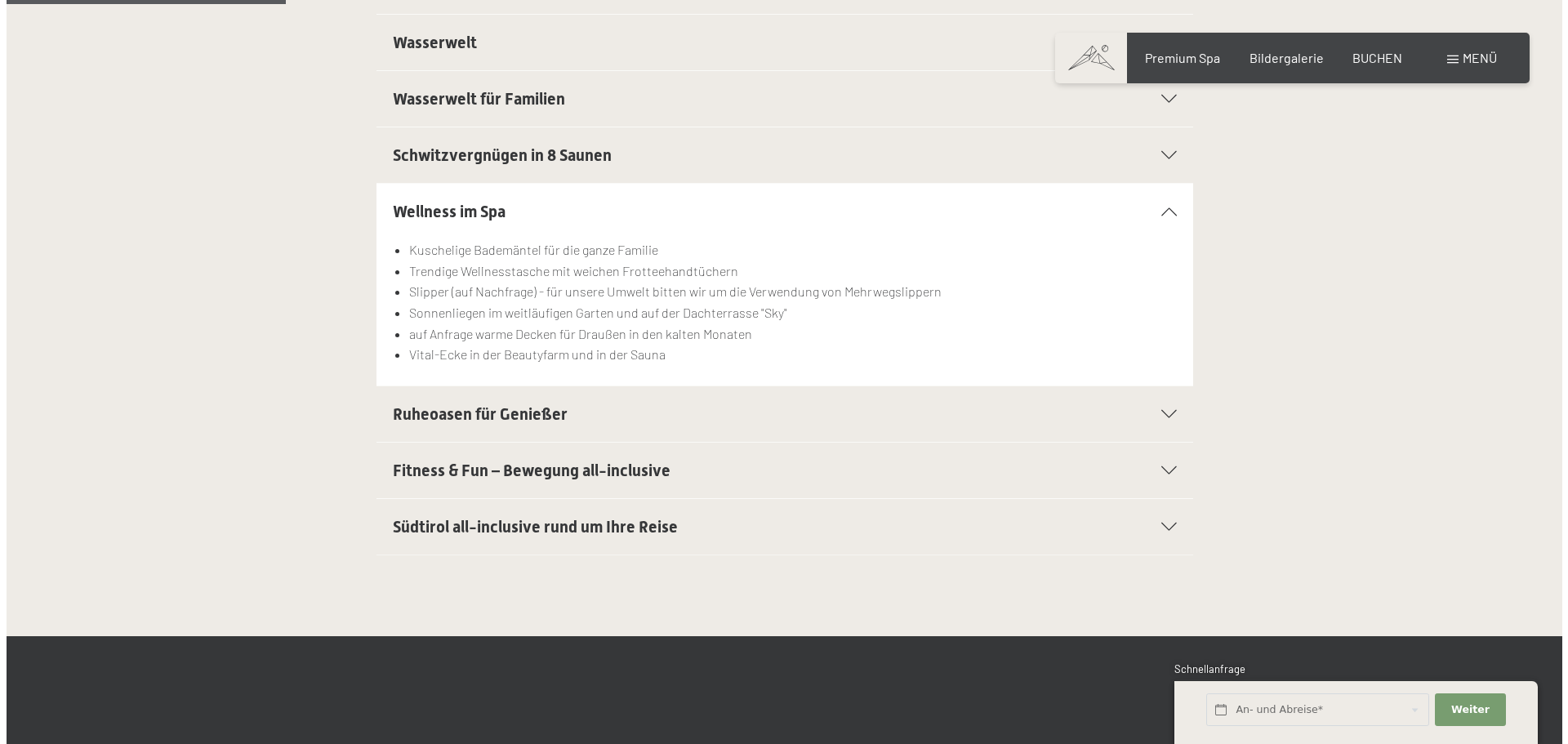
scroll to position [572, 0]
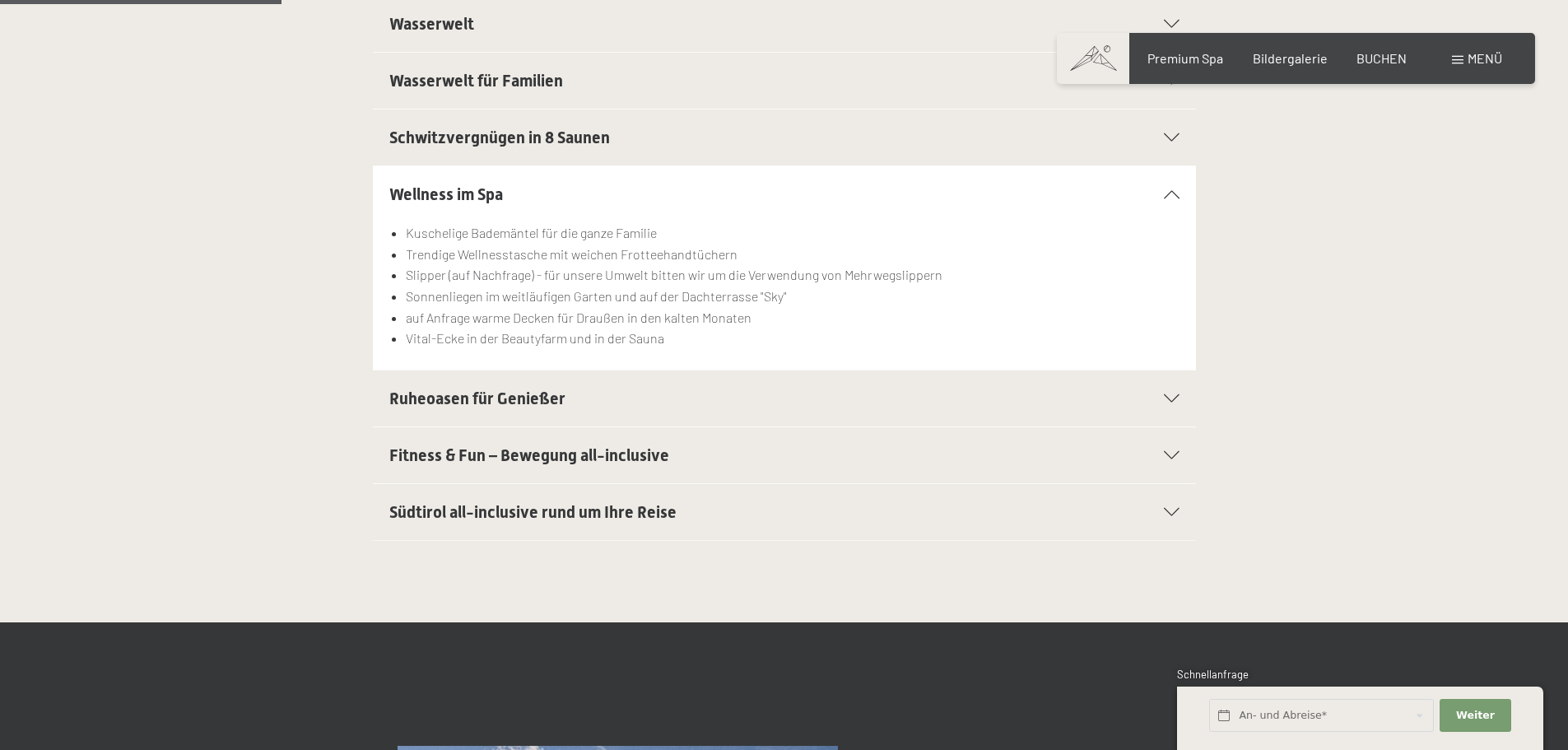
click at [693, 461] on h2 "Fitness & Fun – Bewegung all-inclusive" at bounding box center [745, 455] width 711 height 23
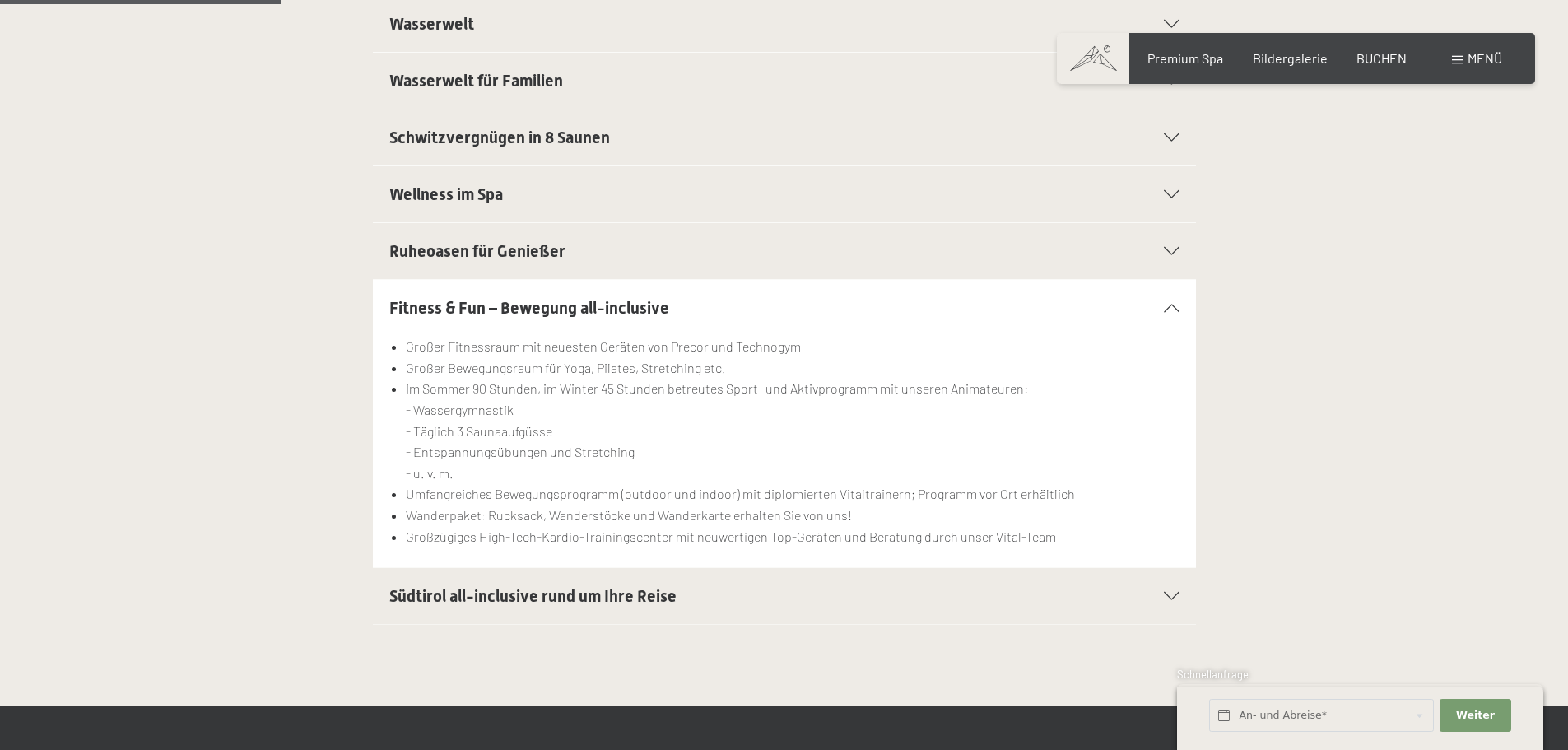
click at [537, 194] on h2 "Wellness im Spa" at bounding box center [745, 194] width 711 height 23
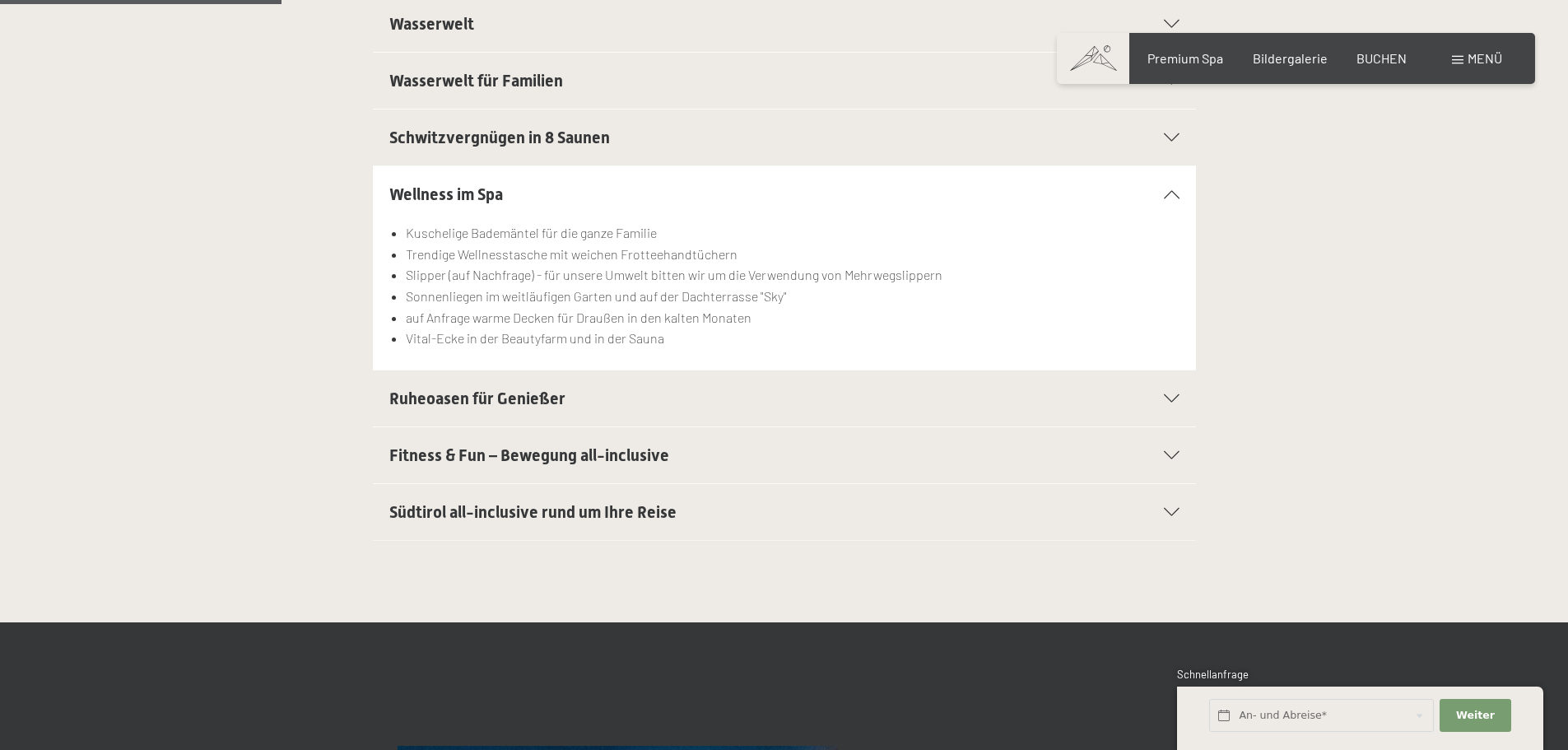
click at [1481, 60] on span "Menü" at bounding box center [1484, 58] width 34 height 16
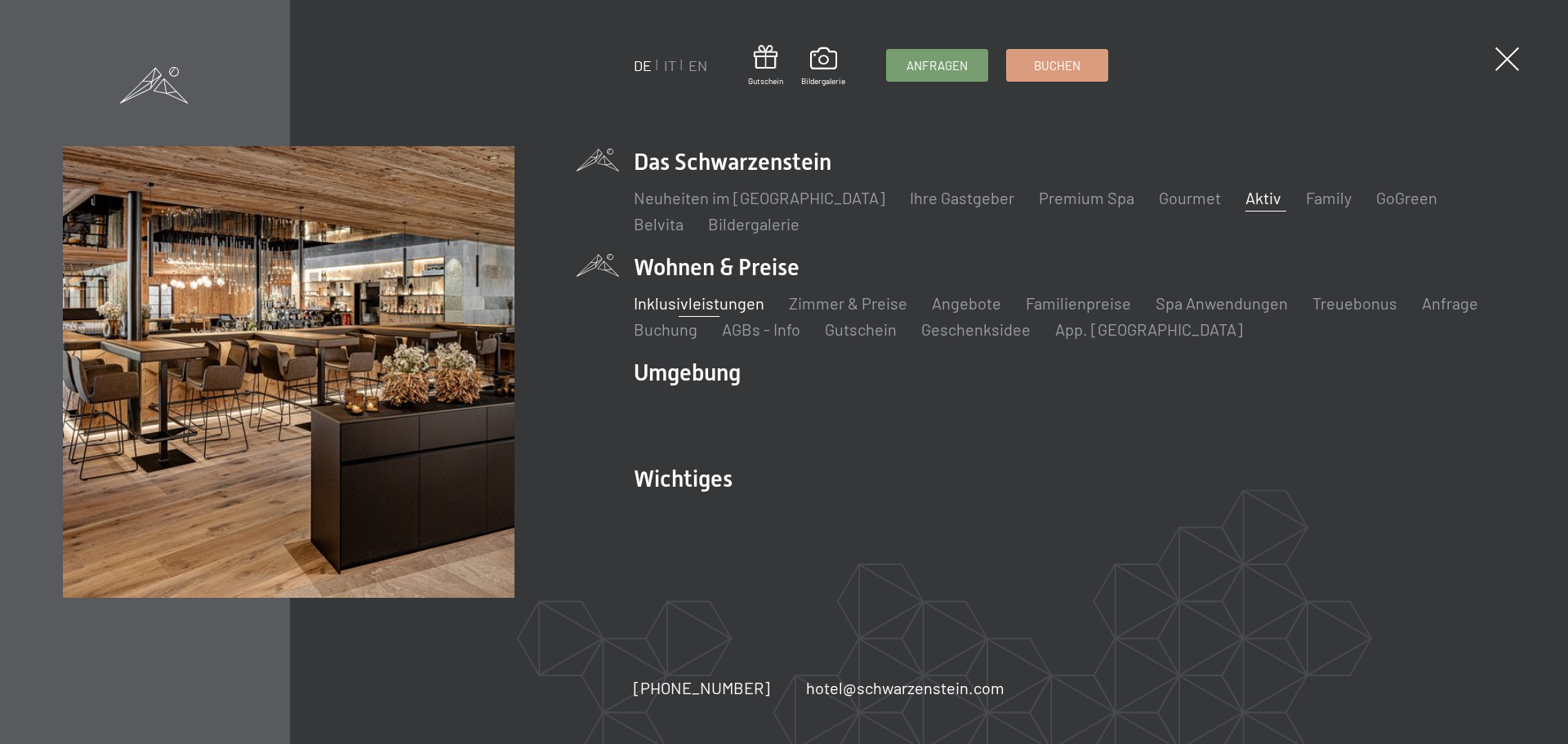
click at [1245, 205] on link "Aktiv" at bounding box center [1263, 197] width 36 height 19
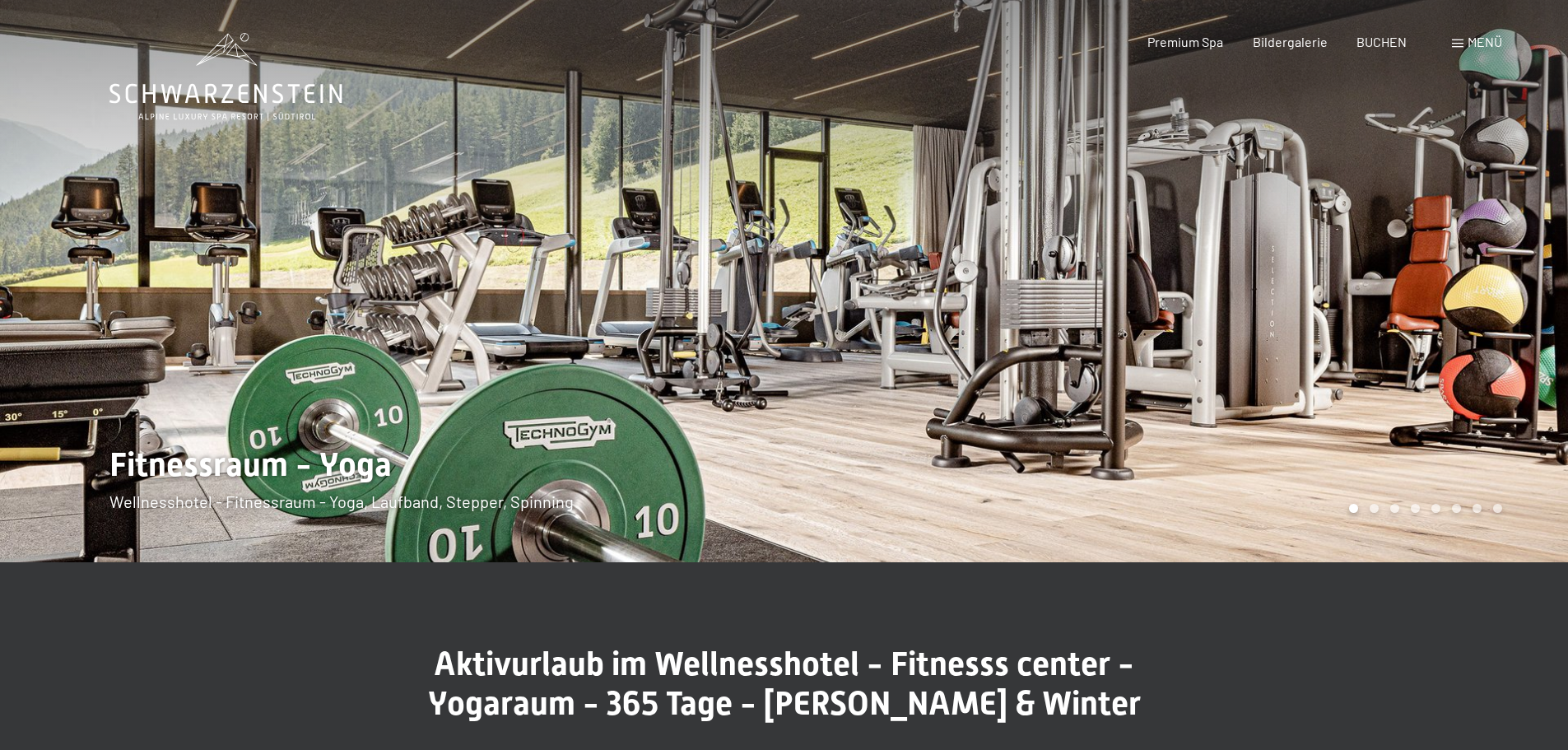
click at [1299, 328] on div at bounding box center [1176, 281] width 784 height 562
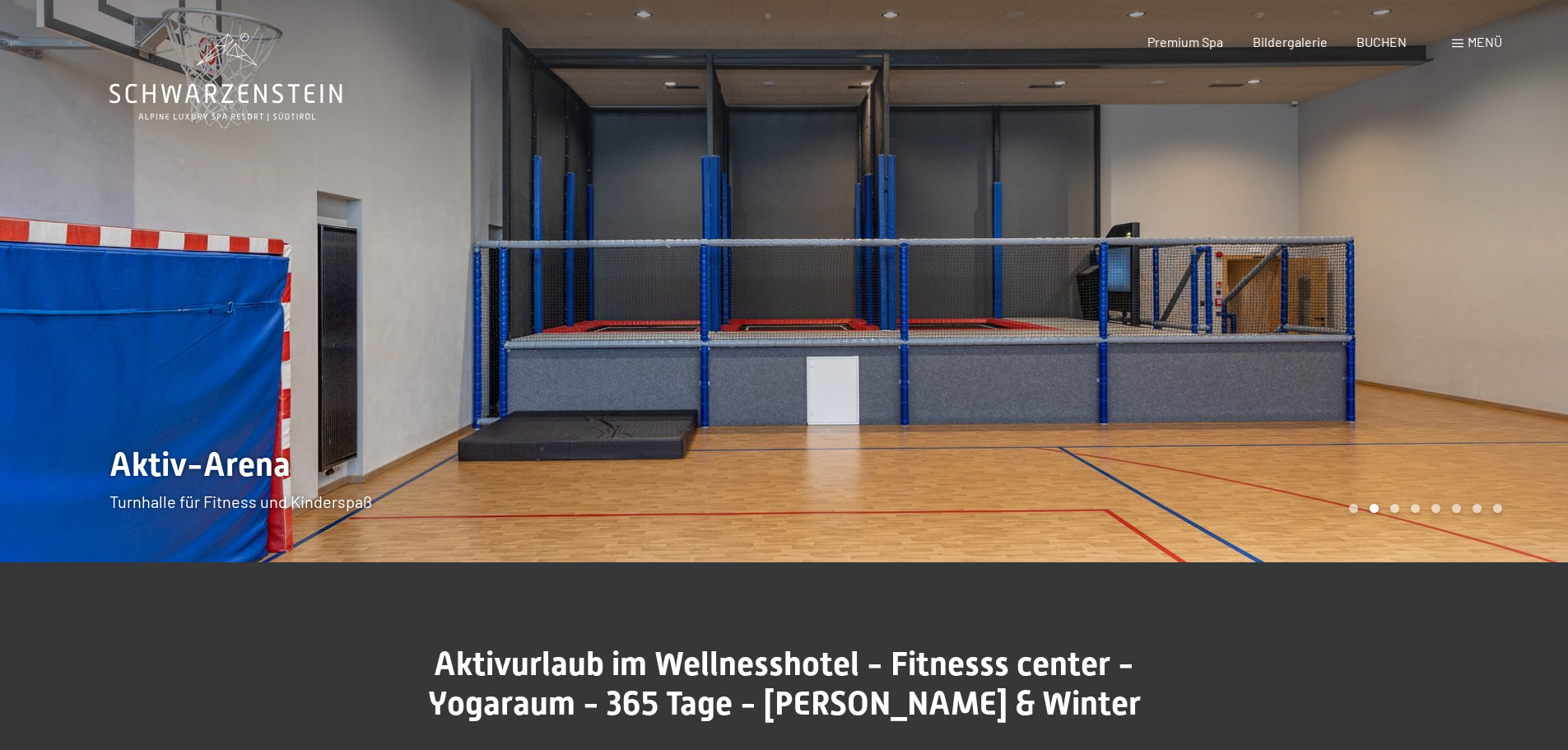
click at [1299, 328] on div at bounding box center [1176, 281] width 784 height 562
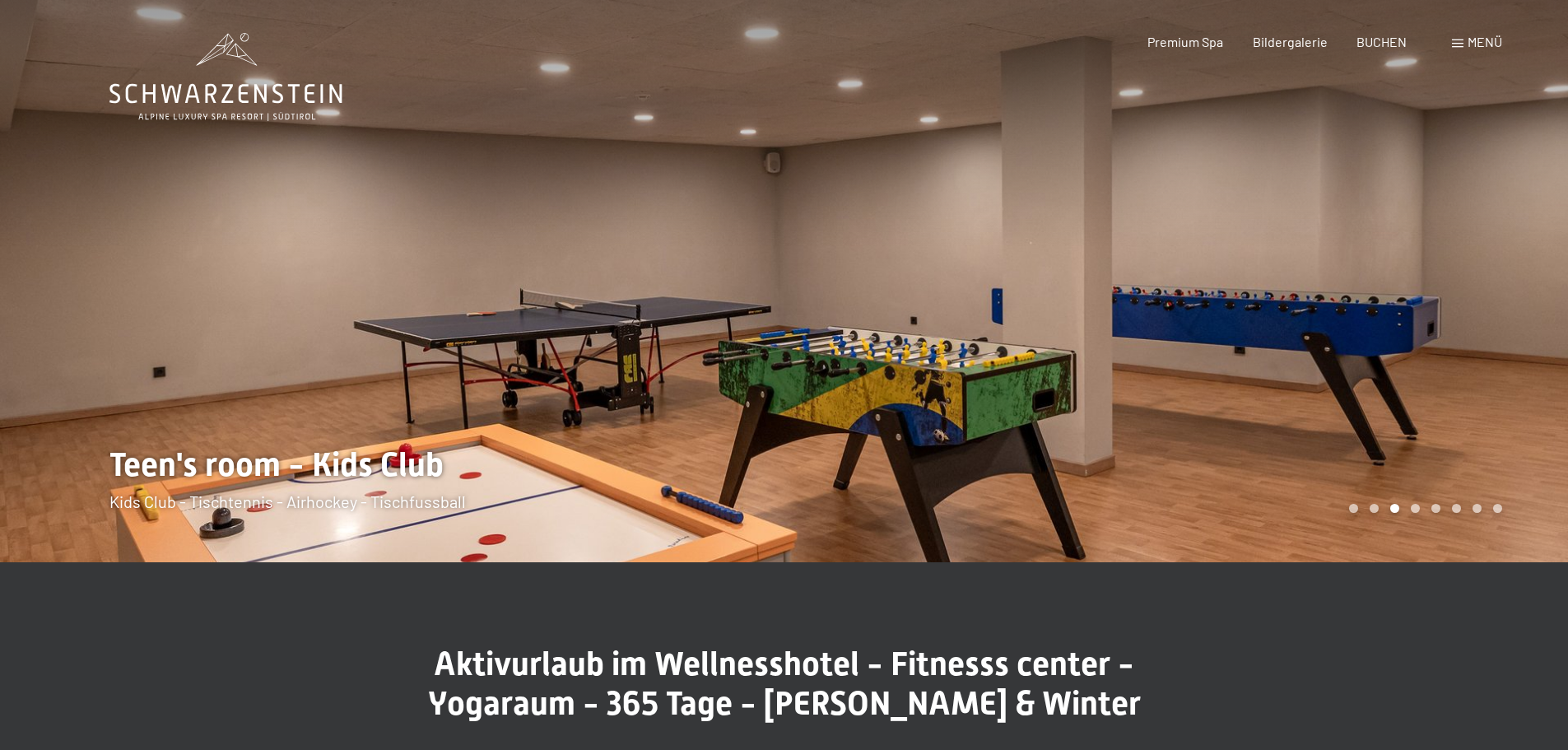
click at [1299, 328] on div at bounding box center [1176, 281] width 784 height 562
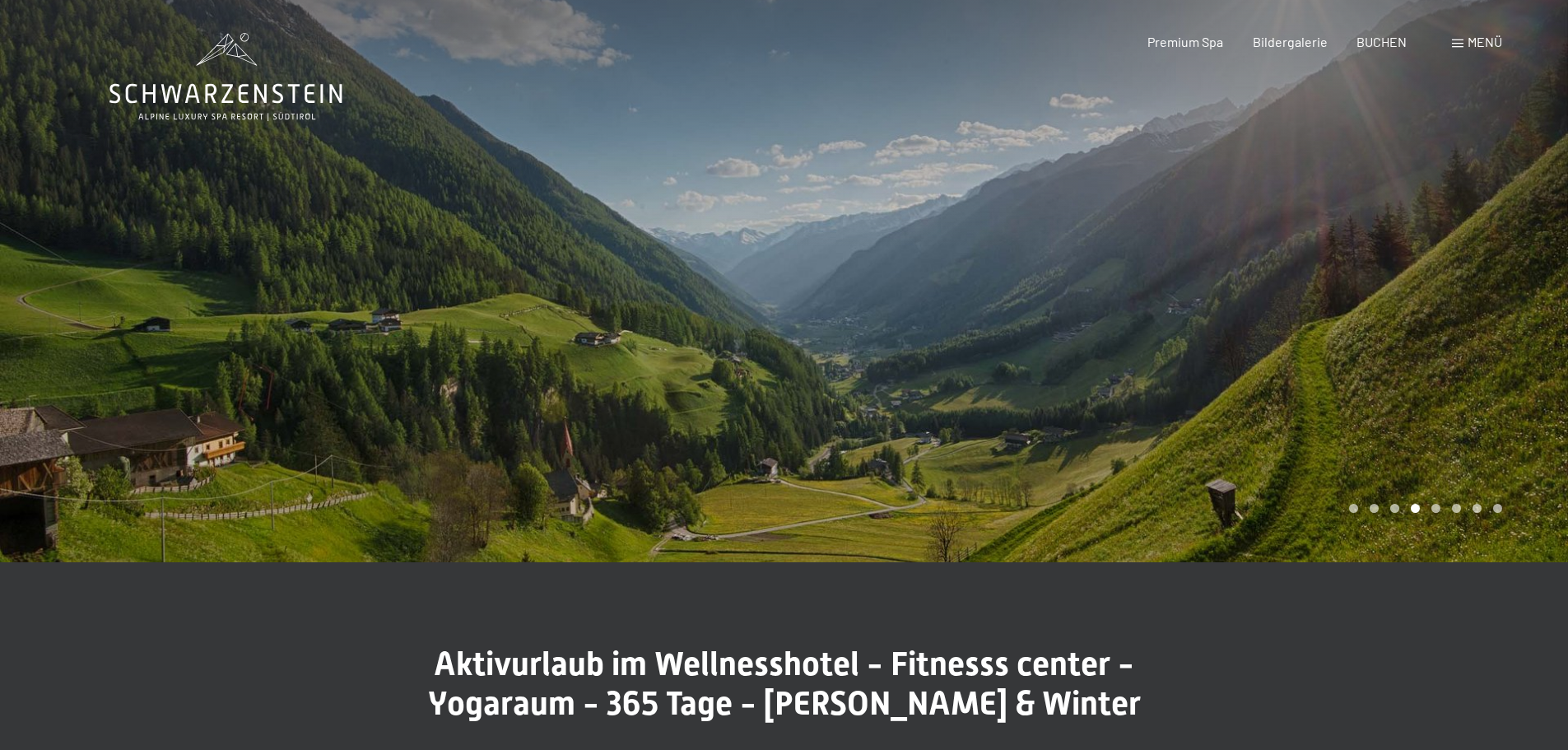
click at [1299, 328] on div at bounding box center [1176, 281] width 784 height 562
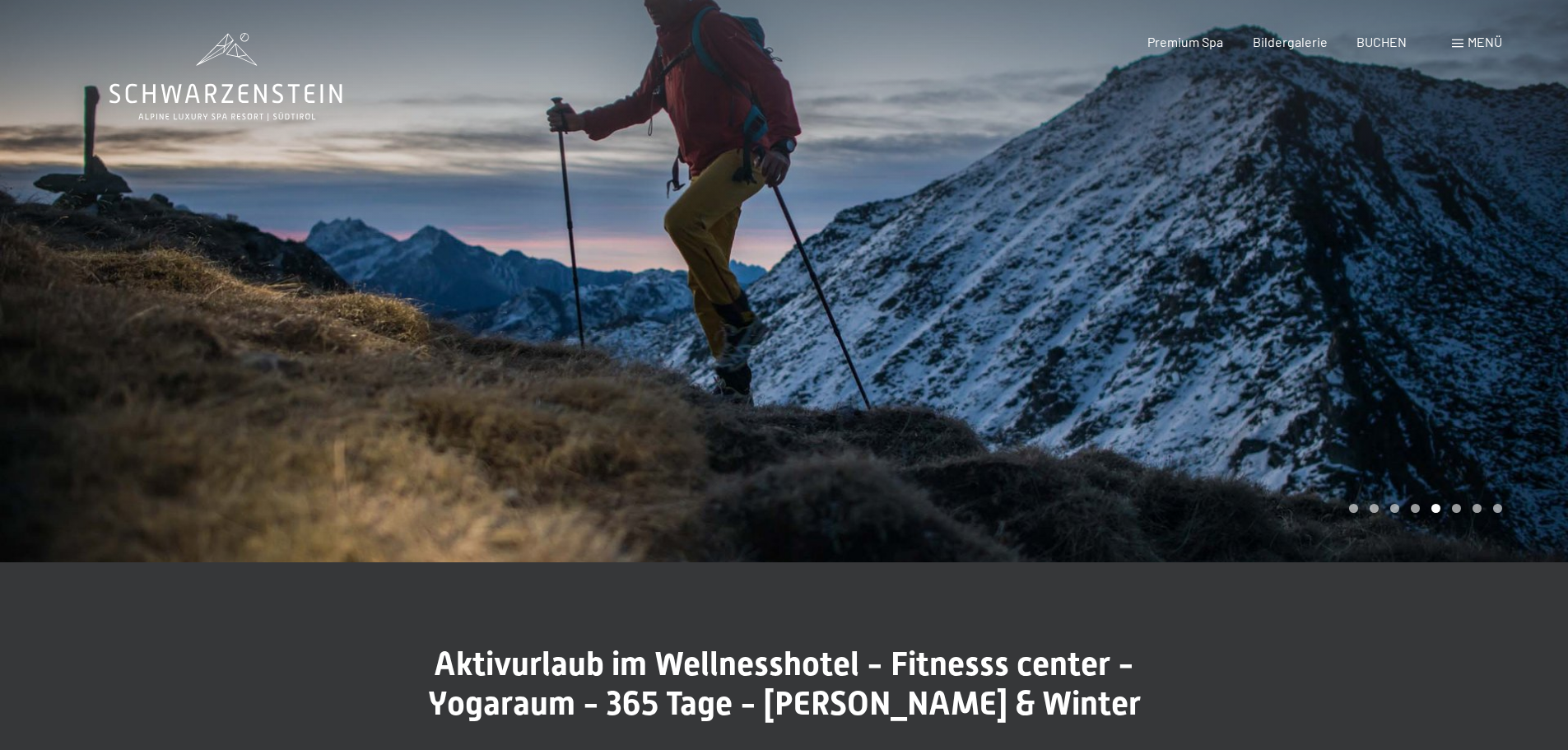
click at [1299, 328] on div at bounding box center [1176, 281] width 784 height 562
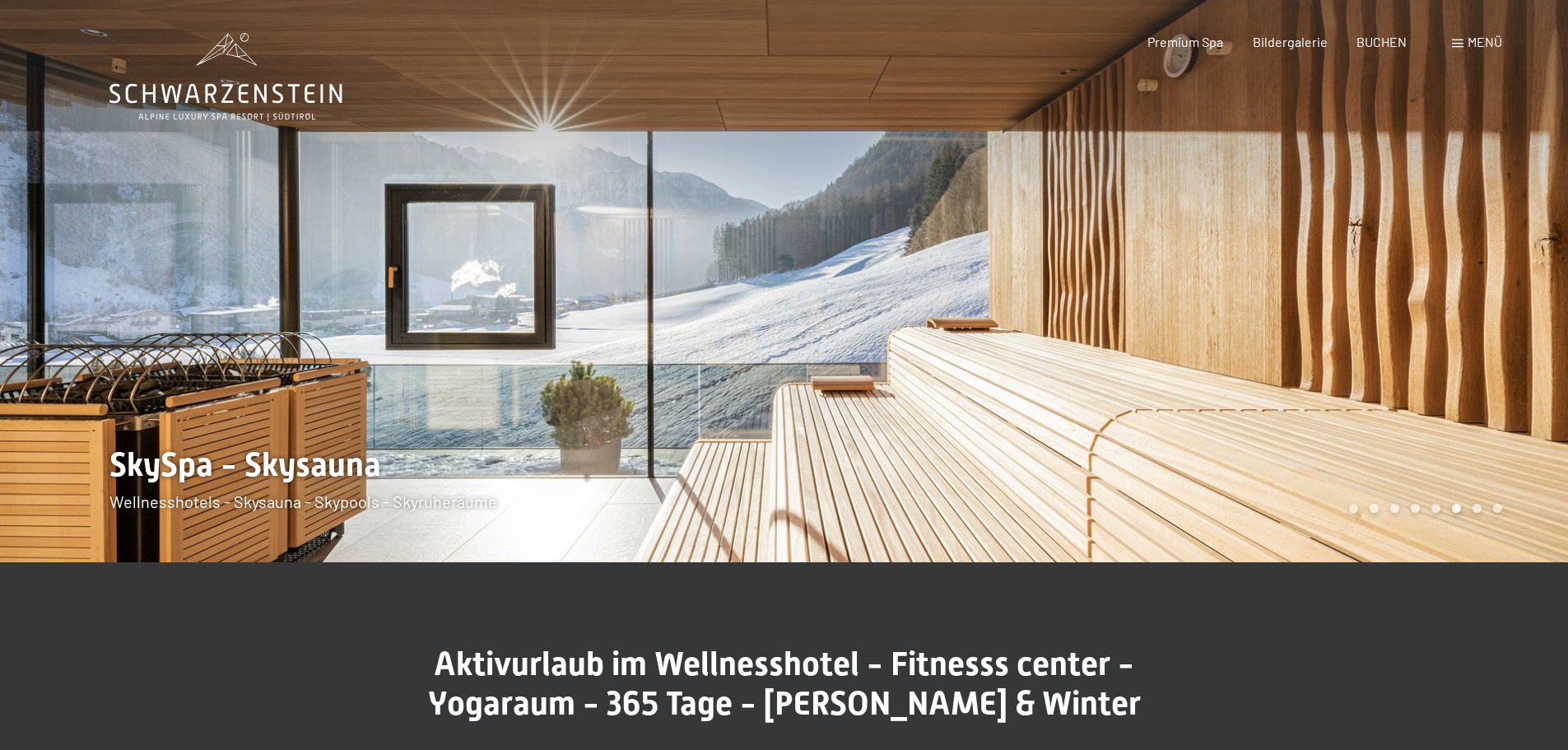
click at [1299, 328] on div at bounding box center [1176, 281] width 784 height 562
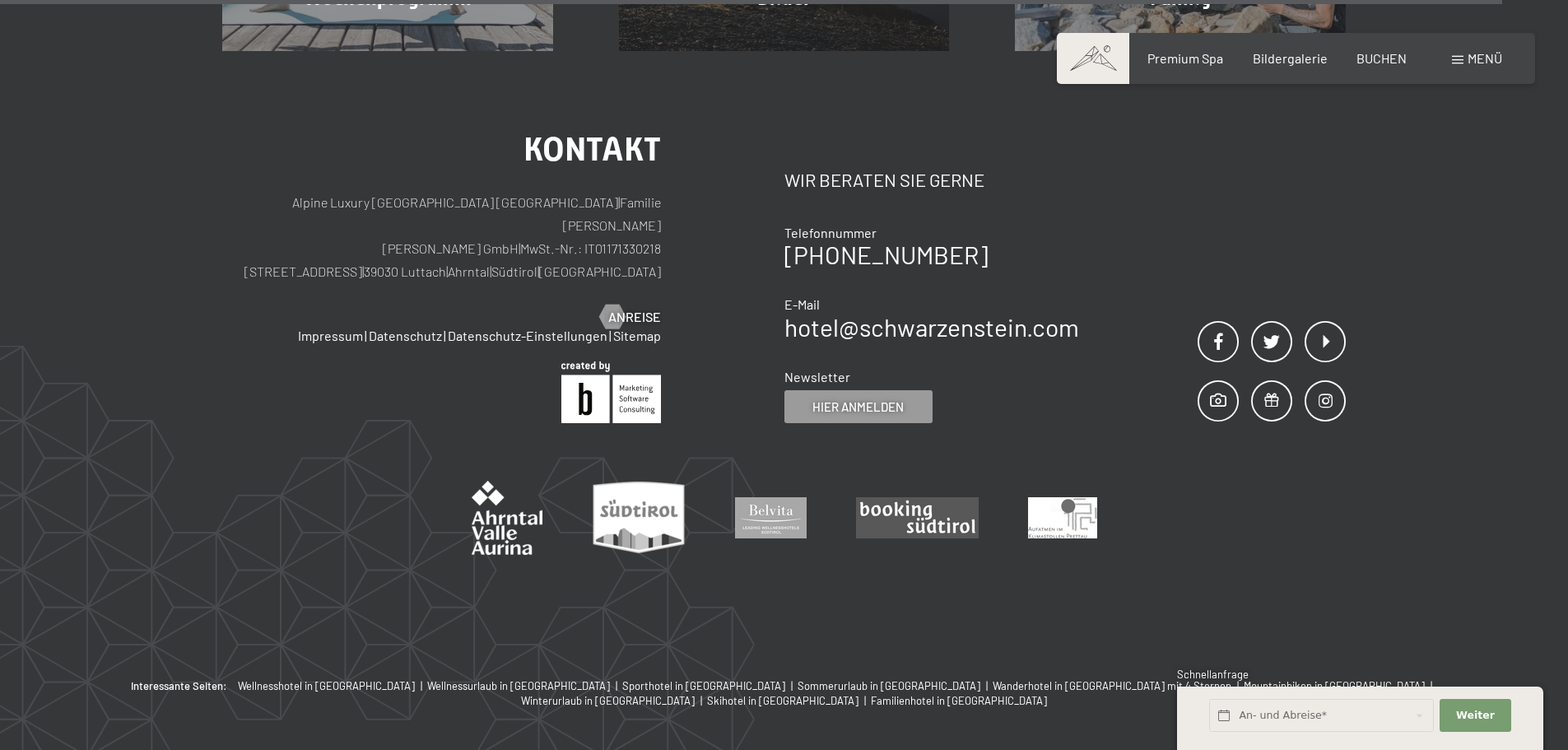
scroll to position [4740, 0]
